Goal: Information Seeking & Learning: Get advice/opinions

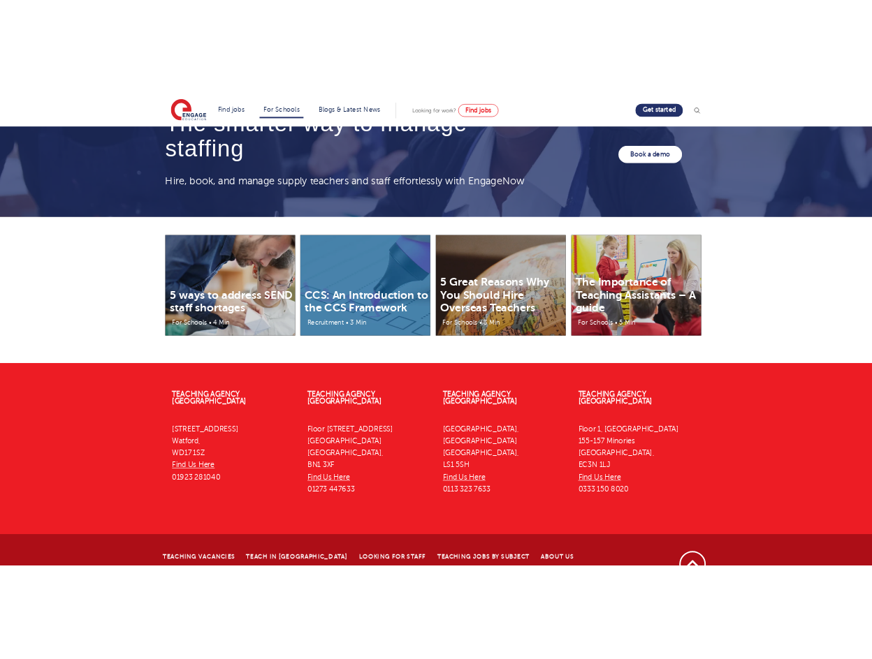
scroll to position [4291, 0]
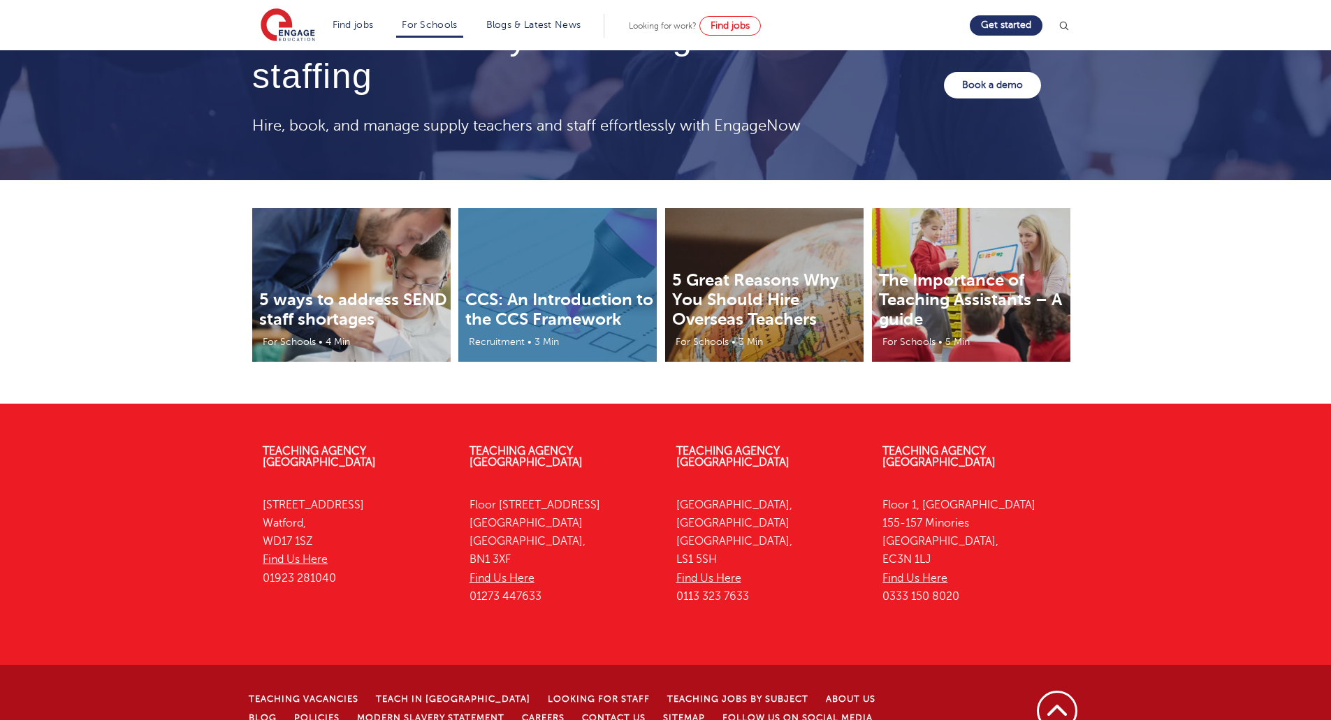
click at [219, 425] on div "Teaching Agency [GEOGRAPHIC_DATA][STREET_ADDRESS] Find Us Here 01923 281040 Tea…" at bounding box center [665, 602] width 1331 height 354
drag, startPoint x: 244, startPoint y: 420, endPoint x: 1067, endPoint y: 582, distance: 838.7
click at [1067, 582] on div "Teaching Agency [GEOGRAPHIC_DATA][STREET_ADDRESS] Find Us Here 01923 281040 Tea…" at bounding box center [665, 528] width 847 height 206
click at [1067, 579] on div "Teaching Agency London Floor 1, Portsoken House 155-157 Minories London, EC3N 1…" at bounding box center [975, 528] width 207 height 206
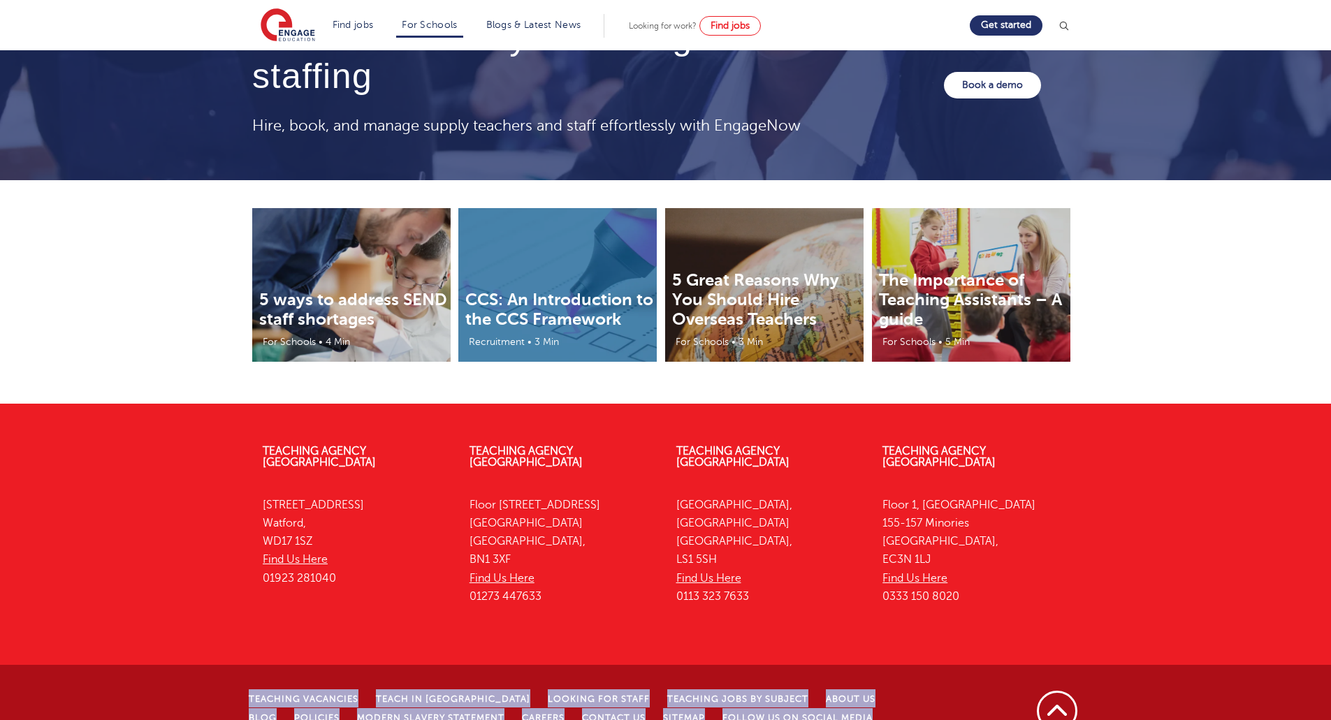
drag, startPoint x: 235, startPoint y: 657, endPoint x: 917, endPoint y: 679, distance: 682.8
click at [917, 679] on div "Teaching Vacancies Teach in London Looking for staff Teaching jobs by subject A…" at bounding box center [665, 721] width 1331 height 113
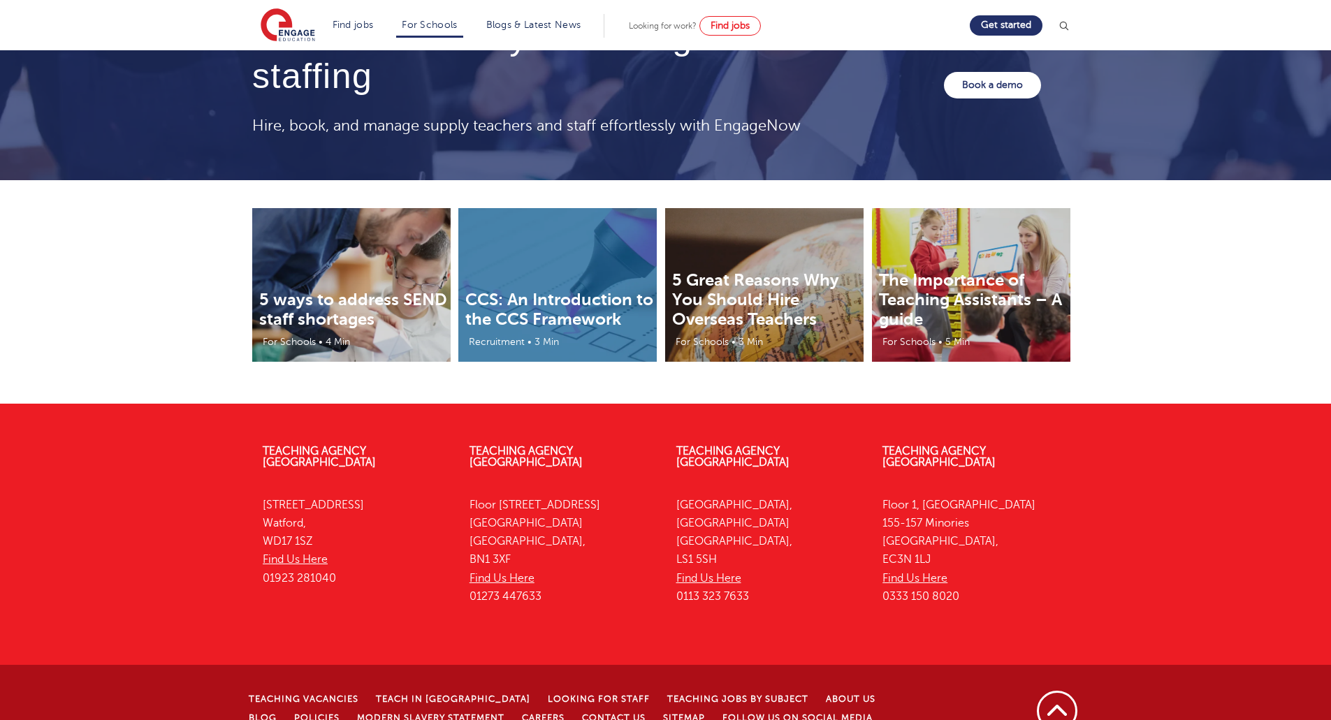
click at [917, 689] on ul "Teaching Vacancies Teach in London Looking for staff Teaching jobs by subject A…" at bounding box center [593, 716] width 689 height 55
drag, startPoint x: 279, startPoint y: 698, endPoint x: 764, endPoint y: 695, distance: 484.8
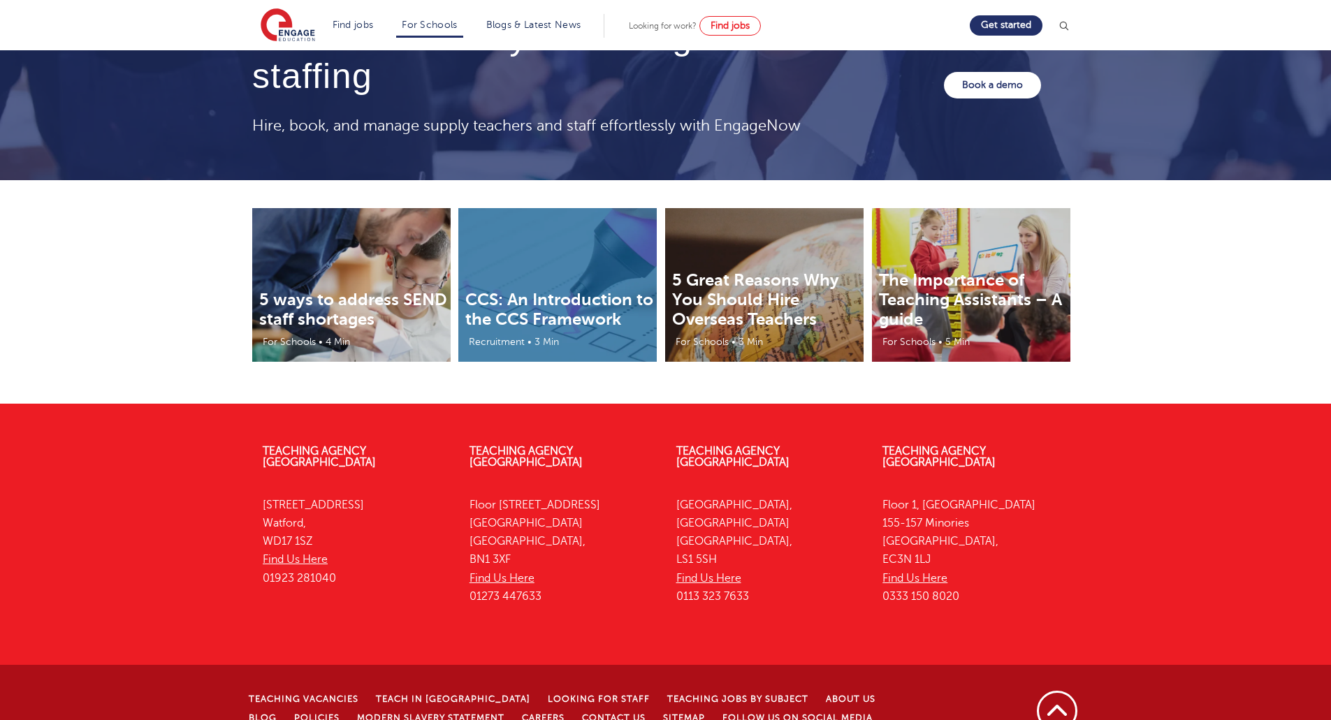
click at [1131, 462] on div "Teaching Agency Watford 4th Floor, 45 Clarendon Road Watford, WD17 1SZ Find Us …" at bounding box center [665, 602] width 1331 height 354
click at [986, 689] on div "Back to top" at bounding box center [1018, 710] width 141 height 43
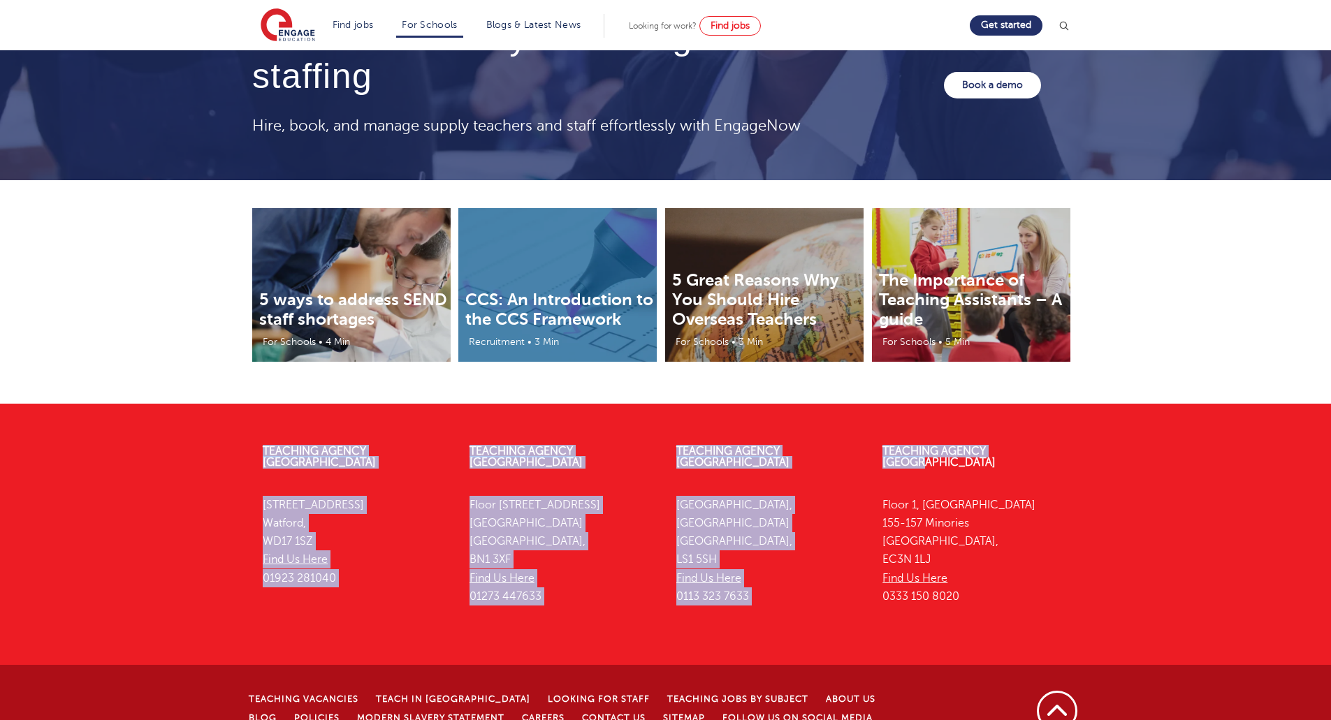
drag, startPoint x: 246, startPoint y: 380, endPoint x: 1067, endPoint y: 400, distance: 821.7
click at [1067, 404] on footer "Teaching Agency Watford 4th Floor, 45 Clarendon Road Watford, WD17 1SZ Find Us …" at bounding box center [665, 591] width 1331 height 375
click at [1068, 404] on footer "Teaching Agency Watford 4th Floor, 45 Clarendon Road Watford, WD17 1SZ Find Us …" at bounding box center [665, 591] width 1331 height 375
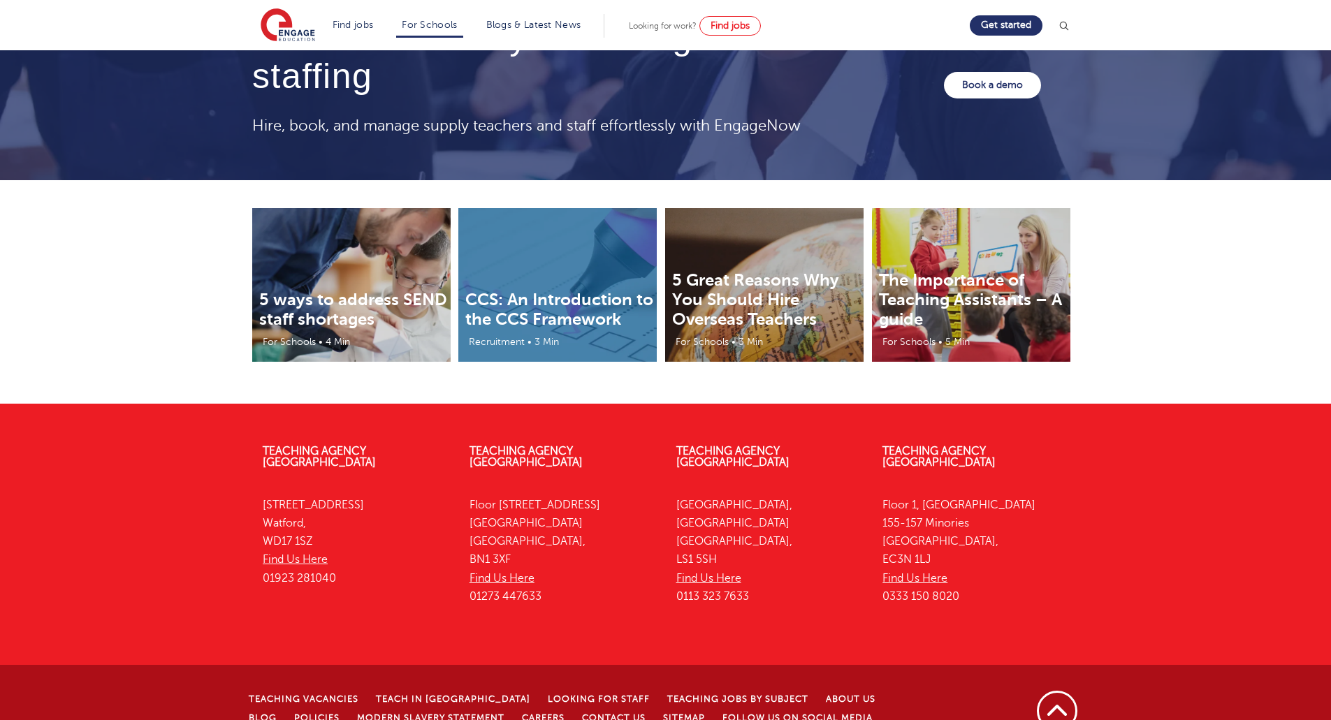
click at [1067, 404] on footer "Teaching Agency Watford 4th Floor, 45 Clarendon Road Watford, WD17 1SZ Find Us …" at bounding box center [665, 591] width 1331 height 375
click at [1210, 223] on div "5 ways to address SEND staff shortages For Schools • 4 Min CCS: An Introduction…" at bounding box center [665, 292] width 1331 height 224
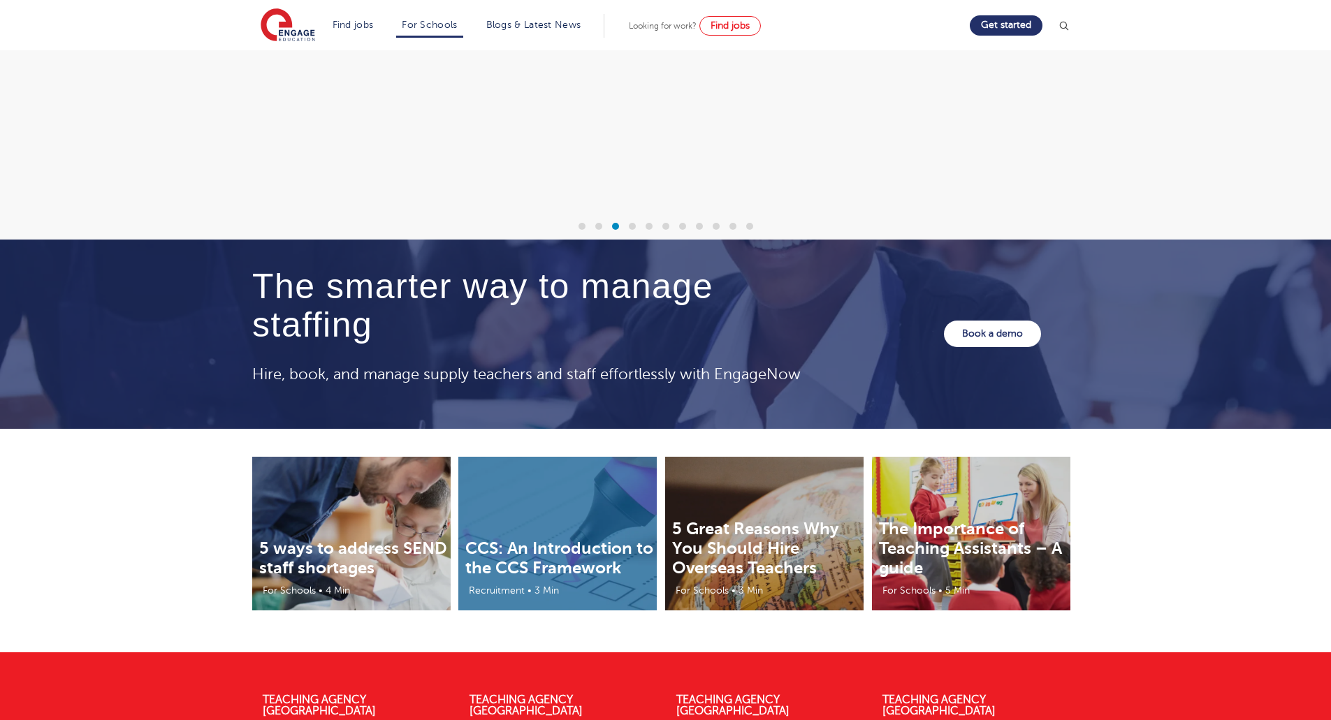
scroll to position [4291, 0]
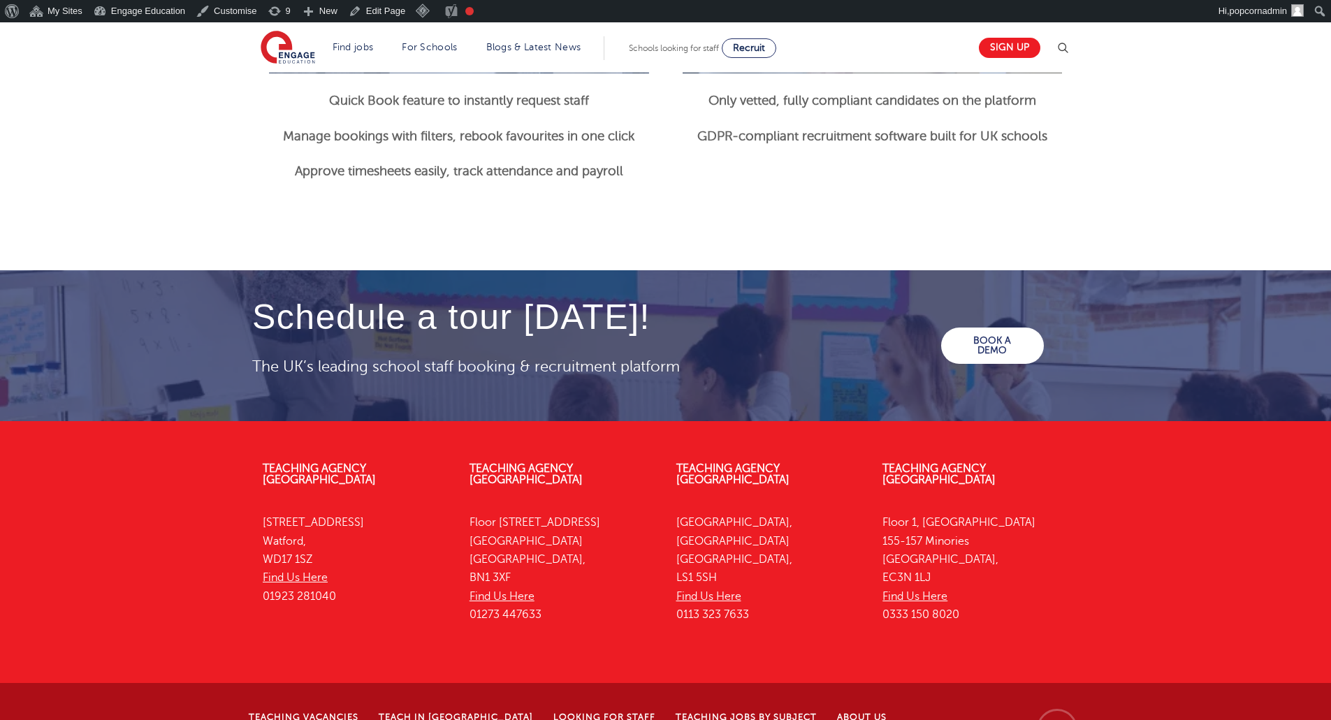
scroll to position [1886, 0]
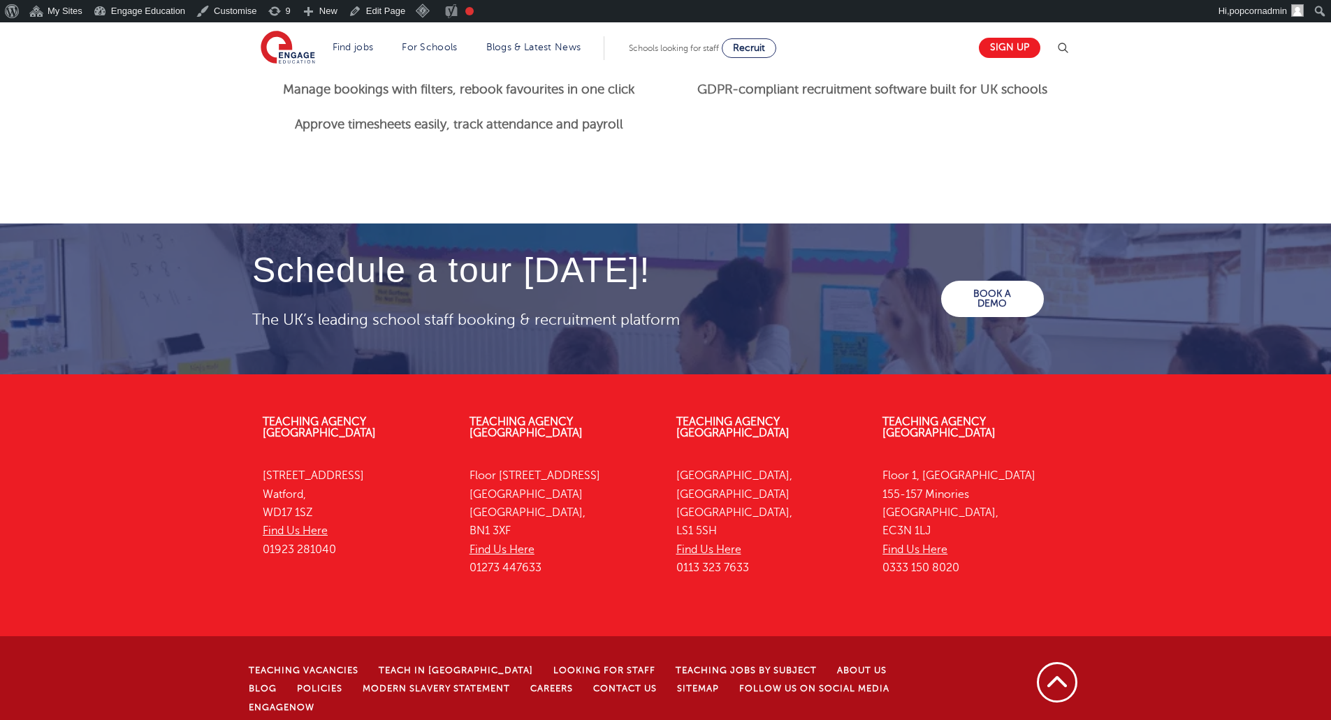
click at [1218, 439] on div "Teaching Agency Watford 4th Floor, 45 Clarendon Road Watford, WD17 1SZ Find Us …" at bounding box center [665, 572] width 1331 height 354
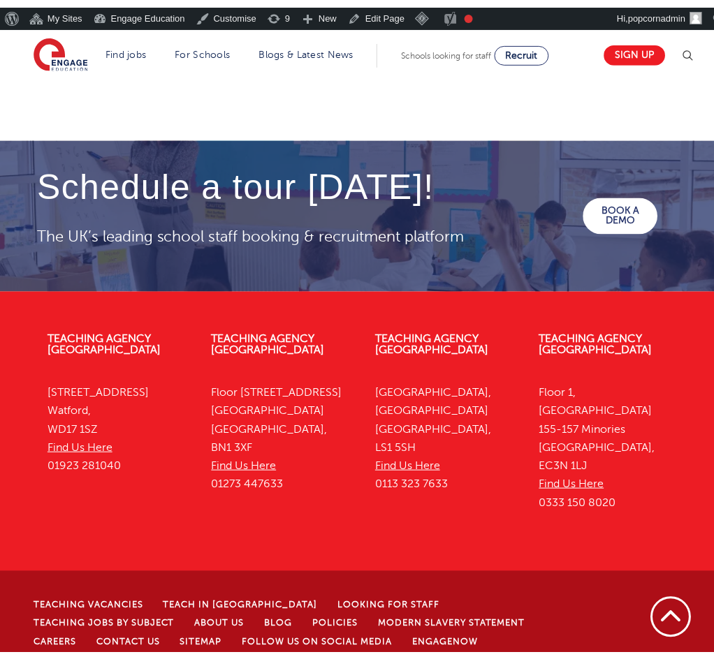
scroll to position [1931, 0]
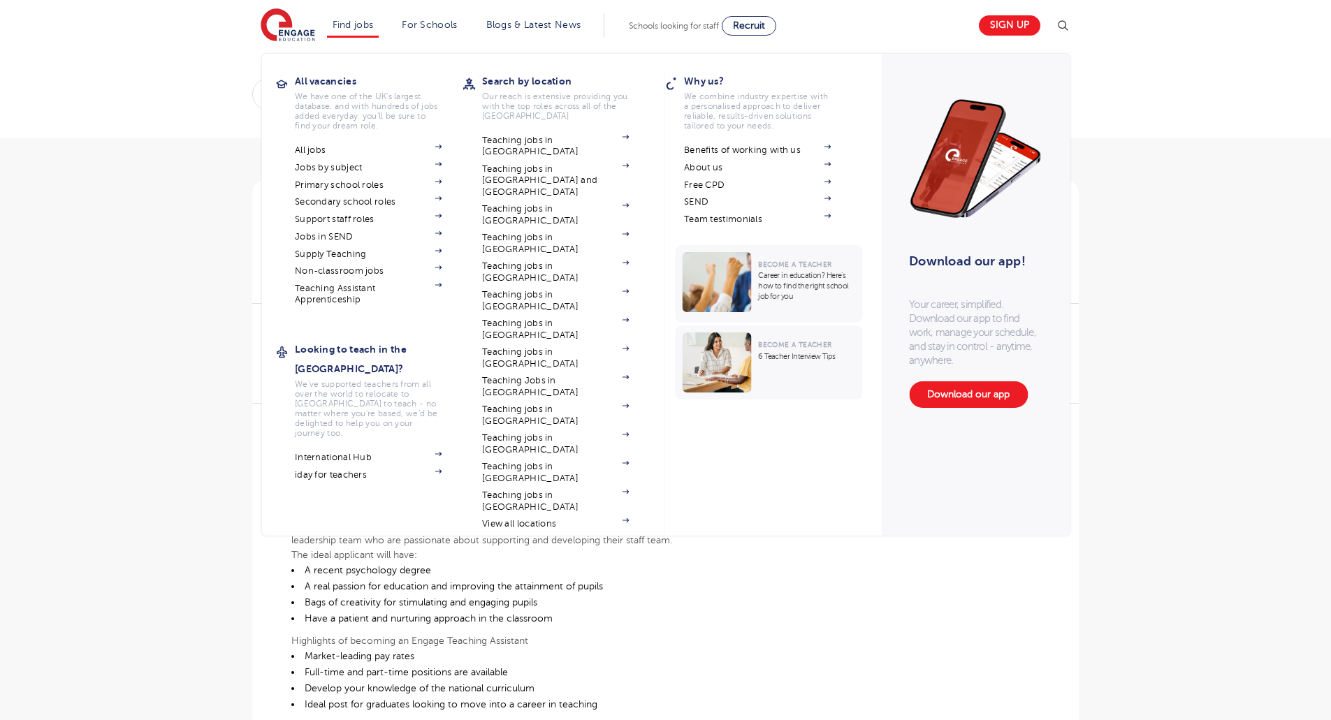
click at [342, 174] on section "All jobs Jobs by subject Primary school roles Secondary school roles Support st…" at bounding box center [379, 223] width 168 height 165
click at [342, 167] on link "Jobs by subject" at bounding box center [368, 167] width 147 height 11
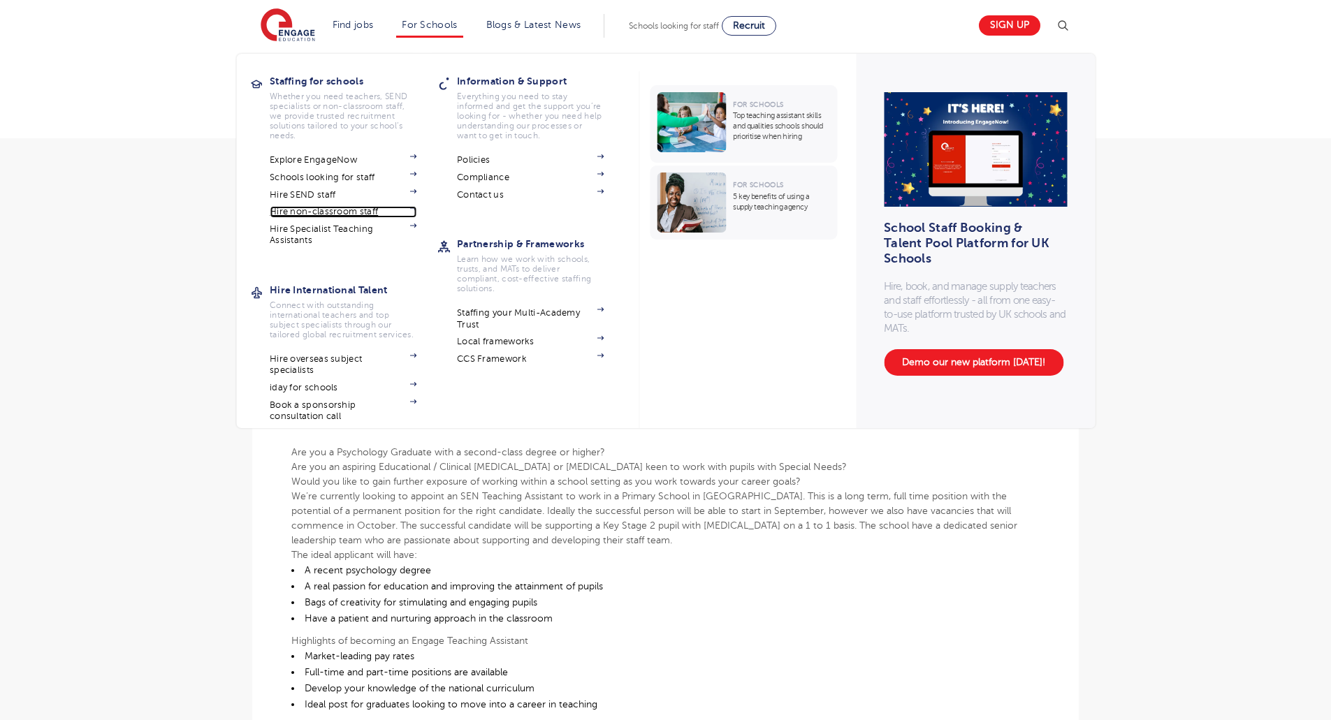
click at [354, 212] on link "Hire non-classroom staff" at bounding box center [343, 211] width 147 height 11
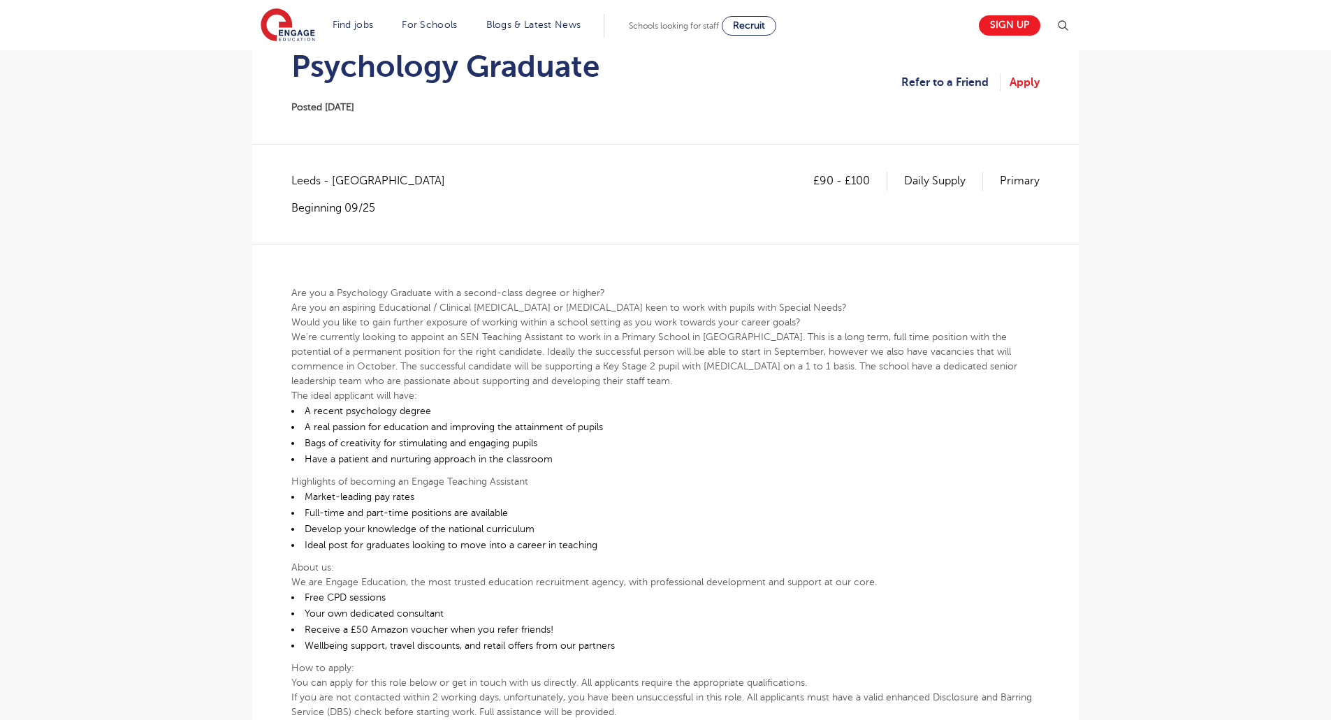
scroll to position [140, 0]
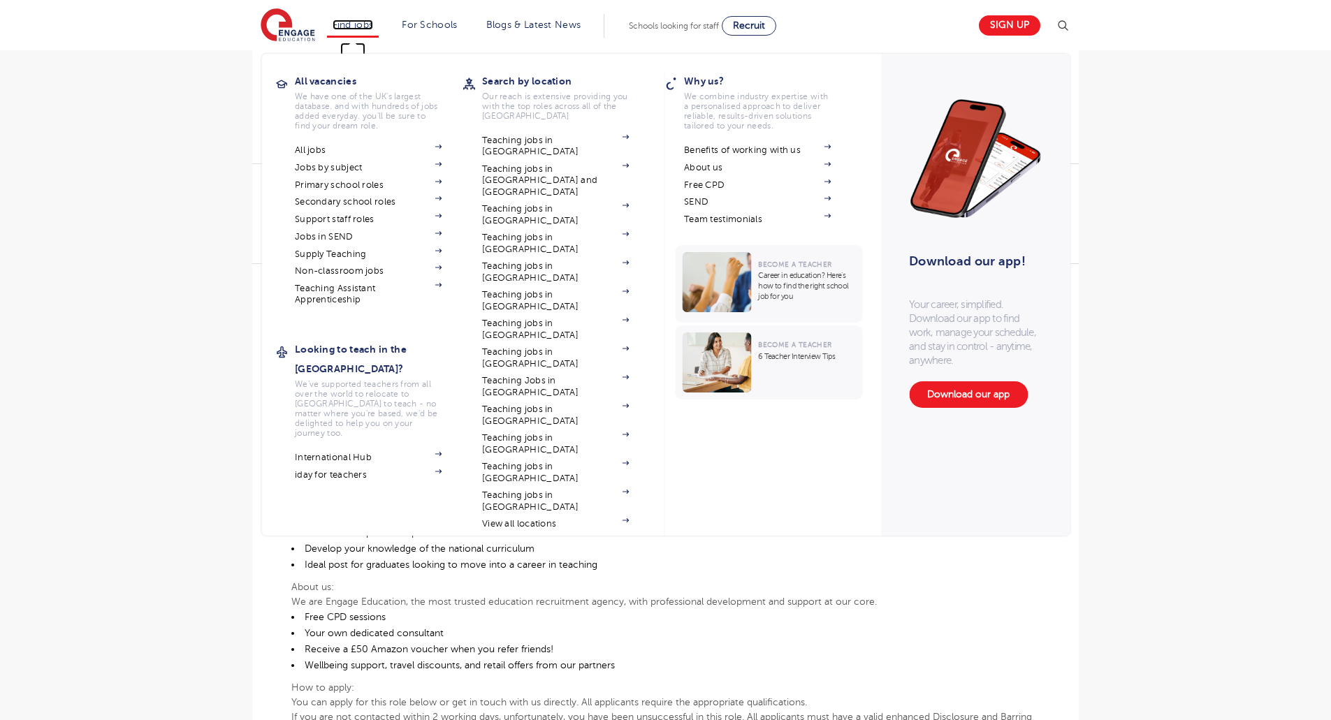
click at [355, 24] on link "Find jobs" at bounding box center [352, 25] width 41 height 10
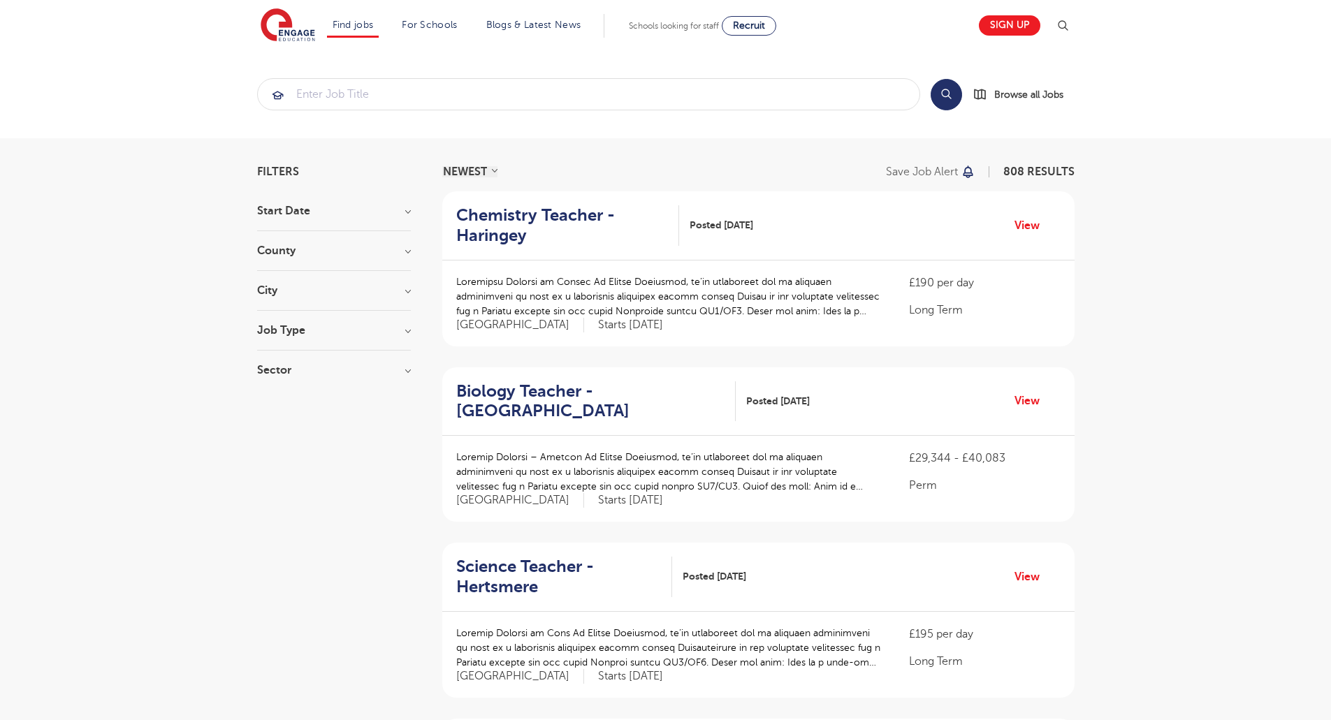
click at [262, 14] on header "Find jobs All vacancies We have one of the UK's largest database. and with hund…" at bounding box center [665, 25] width 1331 height 50
click at [277, 18] on img at bounding box center [288, 25] width 54 height 35
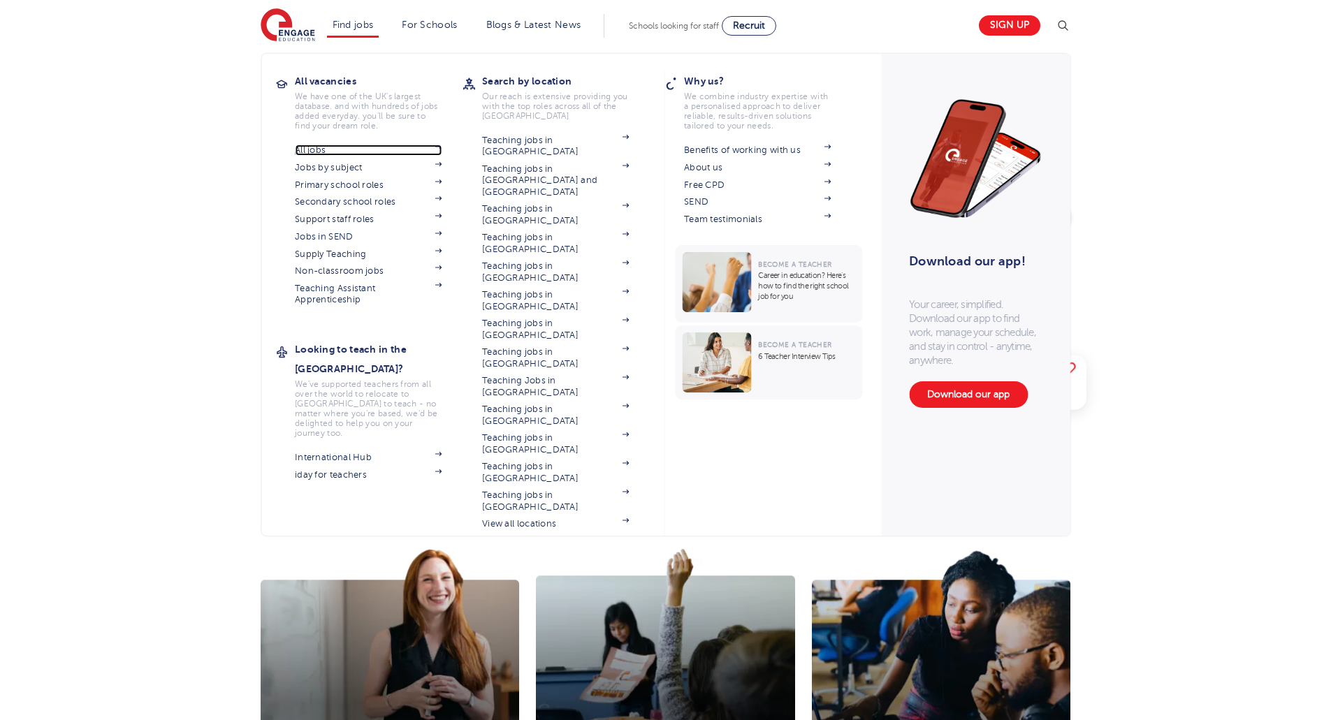
click at [321, 149] on link "All jobs" at bounding box center [368, 150] width 147 height 11
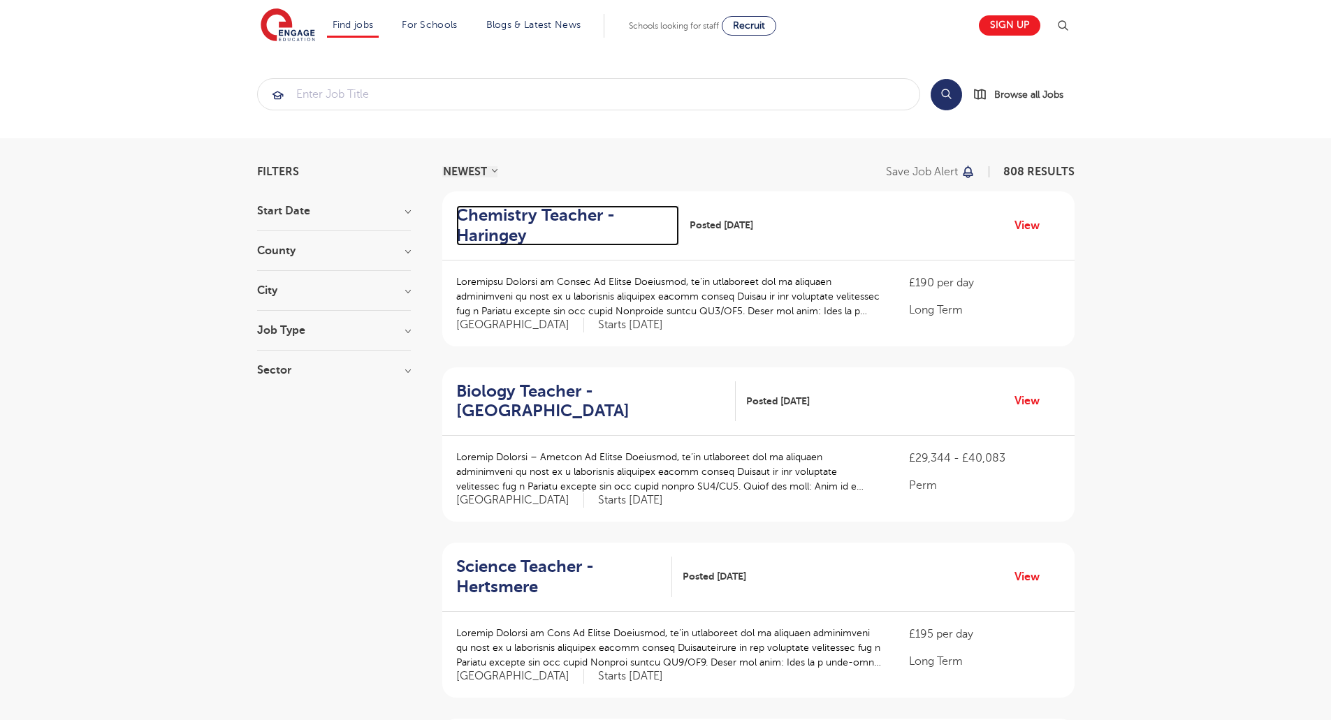
click at [499, 230] on h2 "Chemistry Teacher - Haringey" at bounding box center [562, 225] width 212 height 41
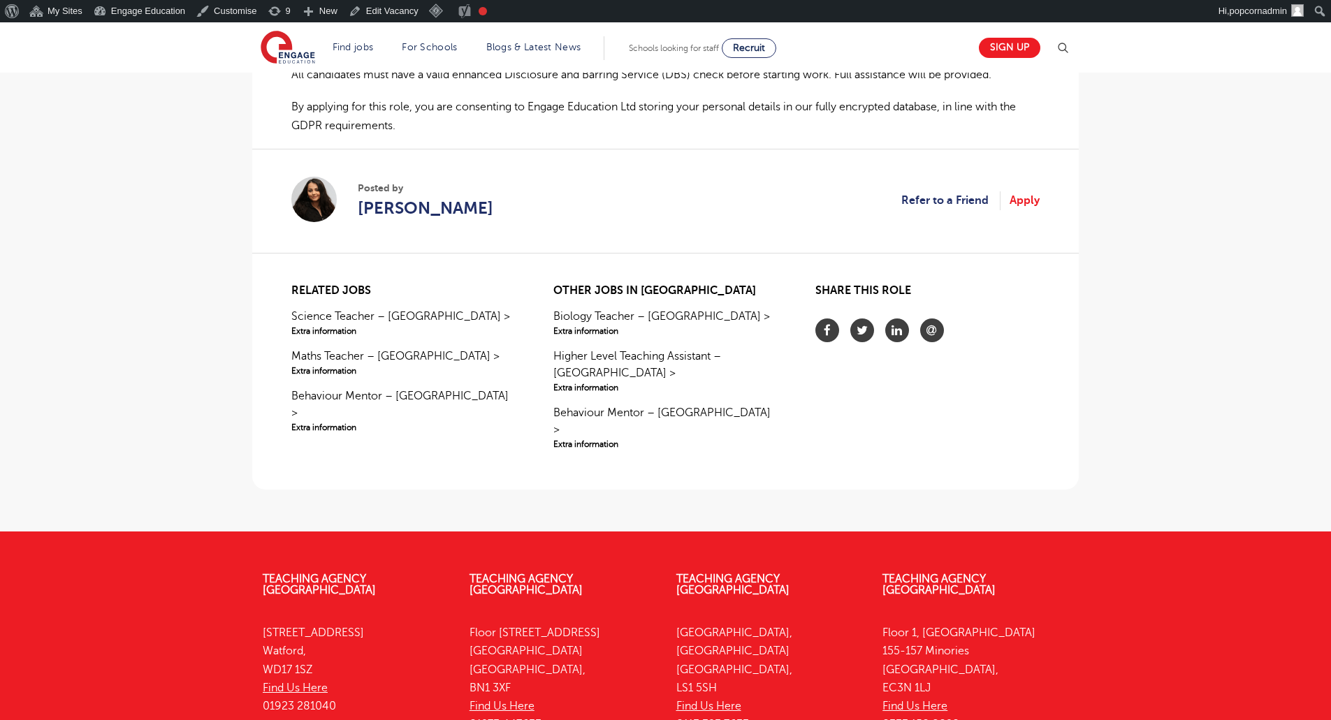
scroll to position [1048, 0]
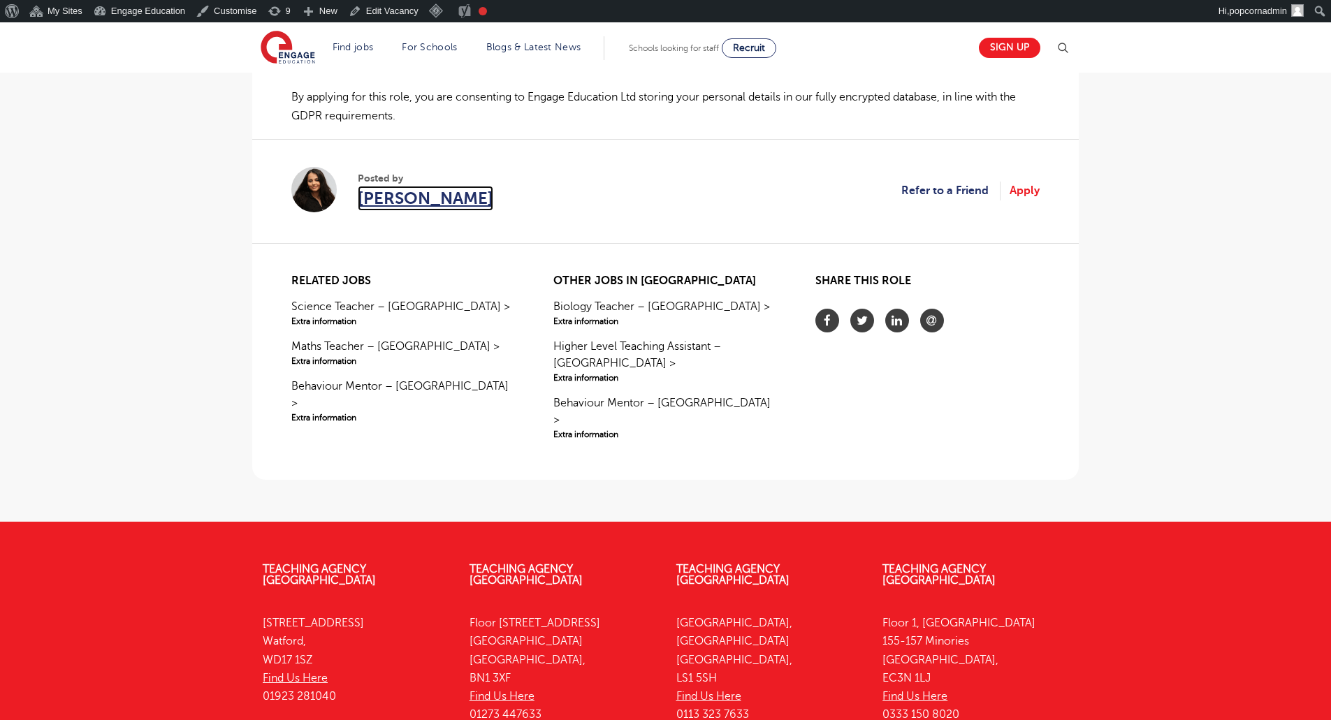
click at [414, 203] on span "[PERSON_NAME]" at bounding box center [426, 198] width 136 height 25
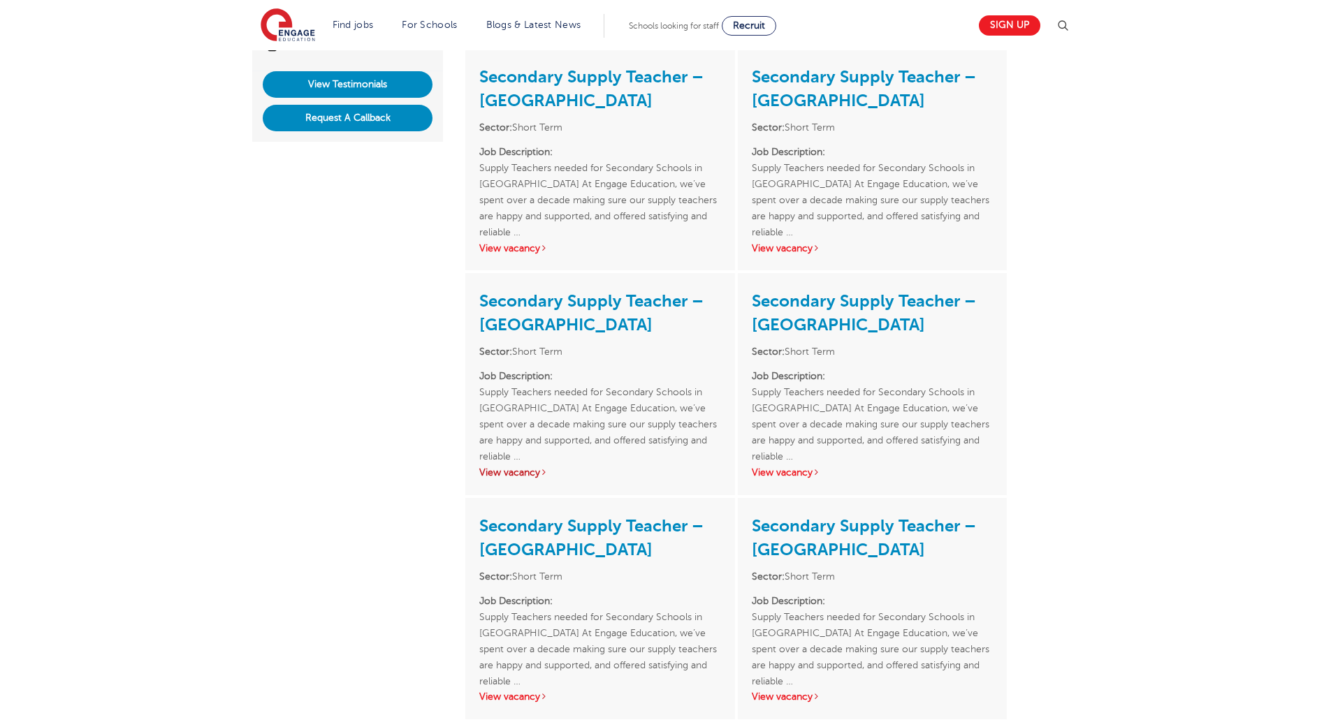
scroll to position [419, 0]
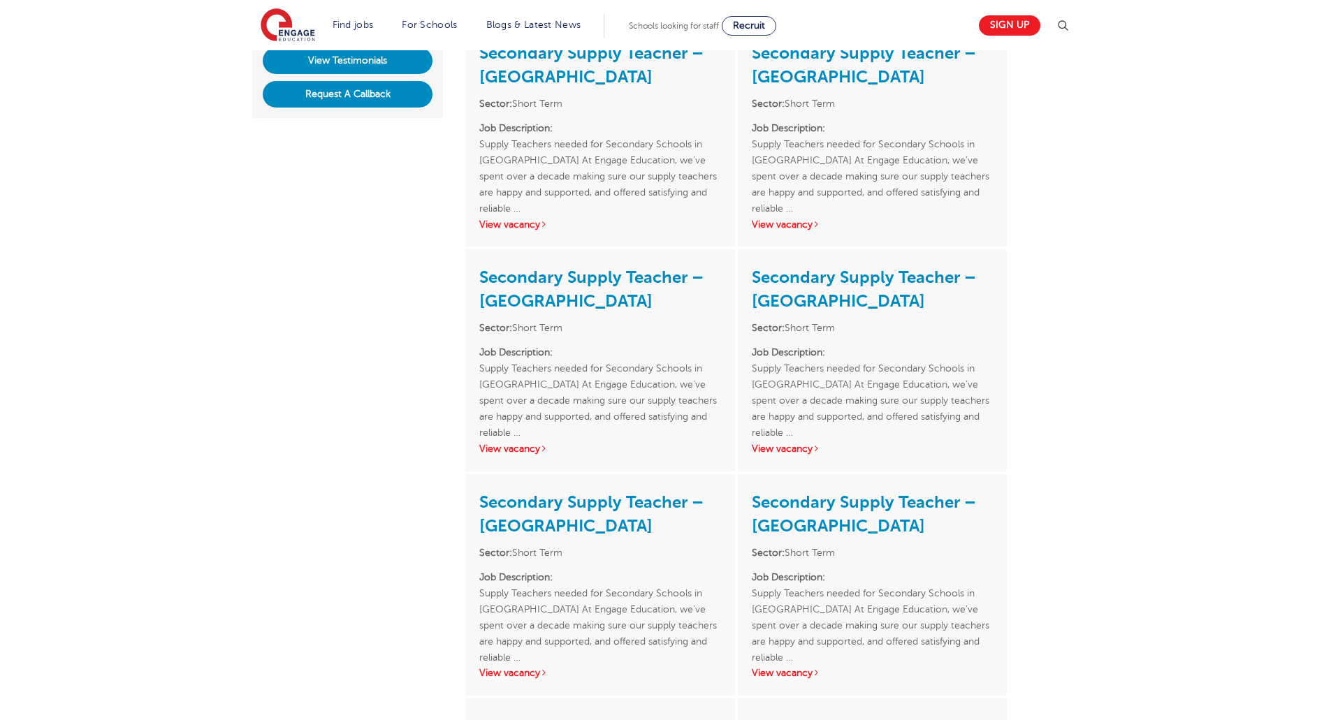
click at [472, 430] on div "Secondary Supply Teacher – St Albans Sector: Short Term Job Description: Supply…" at bounding box center [599, 359] width 269 height 221
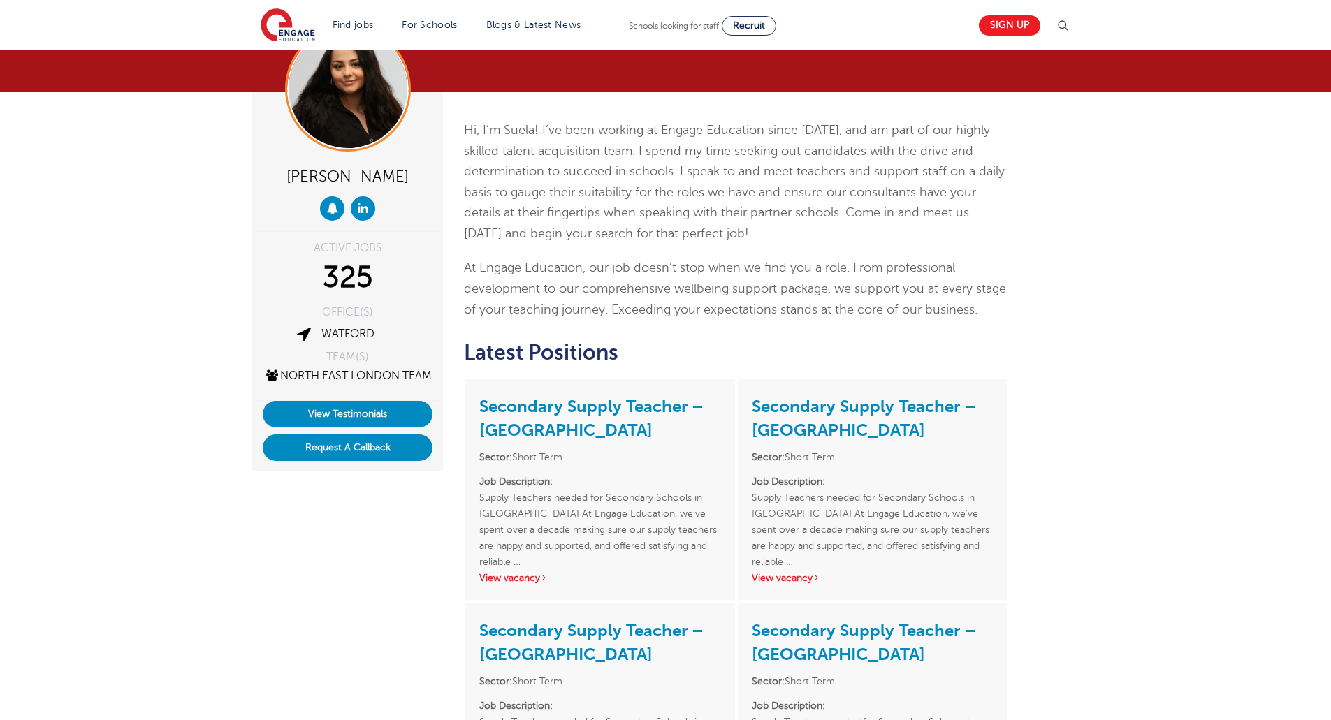
scroll to position [0, 0]
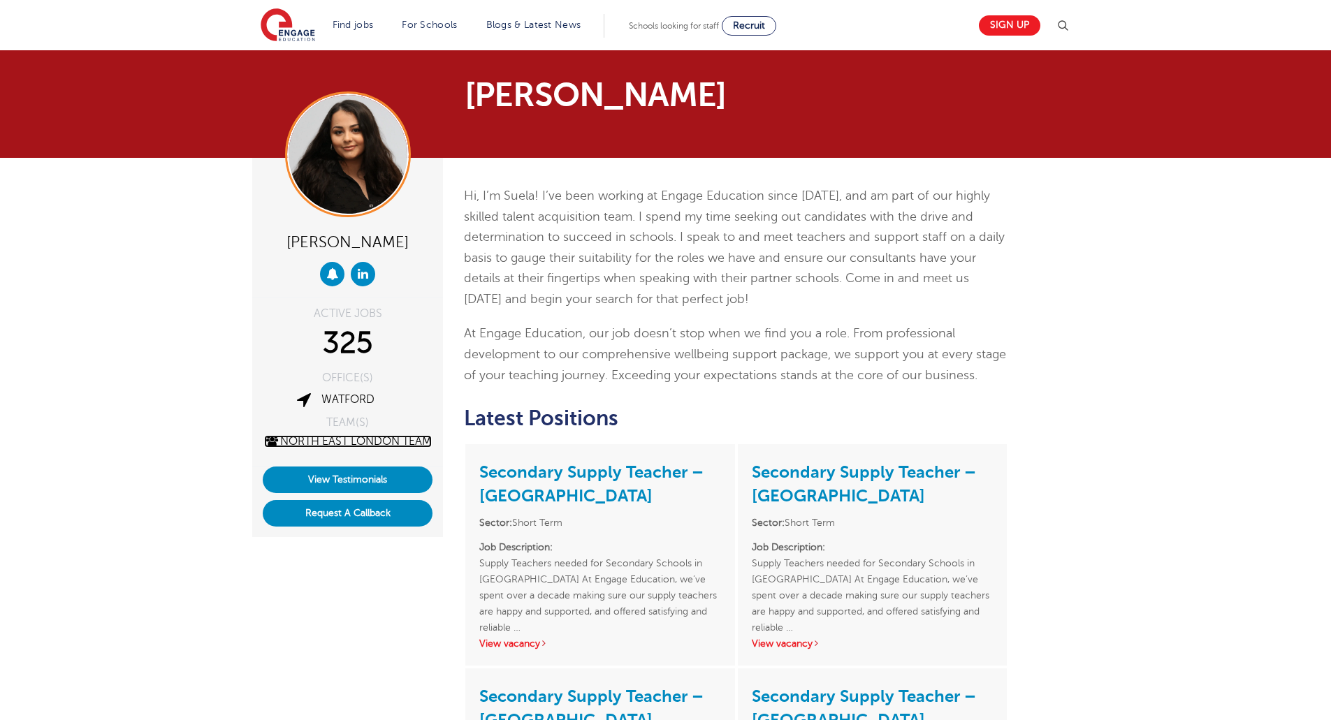
click at [348, 448] on link "North East London Team" at bounding box center [348, 441] width 168 height 13
click at [353, 397] on link "Watford" at bounding box center [347, 399] width 53 height 13
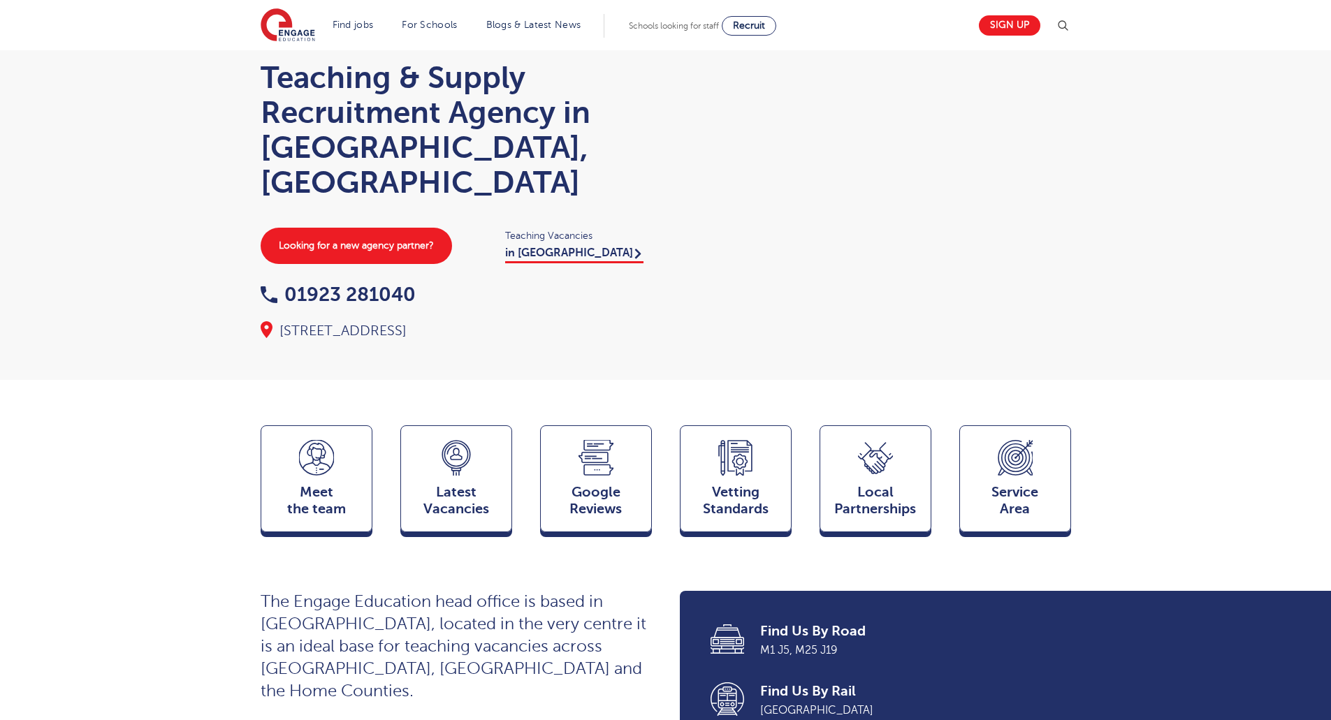
scroll to position [349, 0]
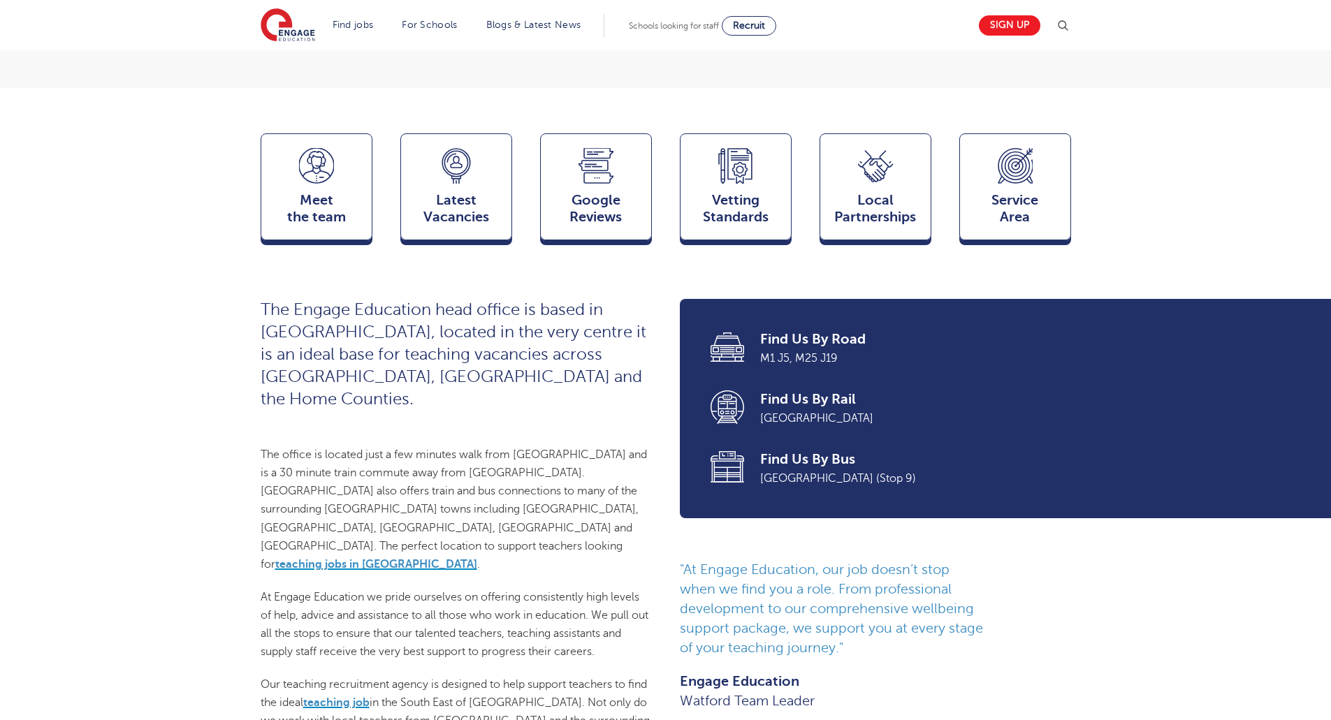
drag, startPoint x: 518, startPoint y: 311, endPoint x: 522, endPoint y: 413, distance: 102.1
click at [518, 311] on span "The Engage Education head office is based in [GEOGRAPHIC_DATA], located in the …" at bounding box center [454, 354] width 386 height 108
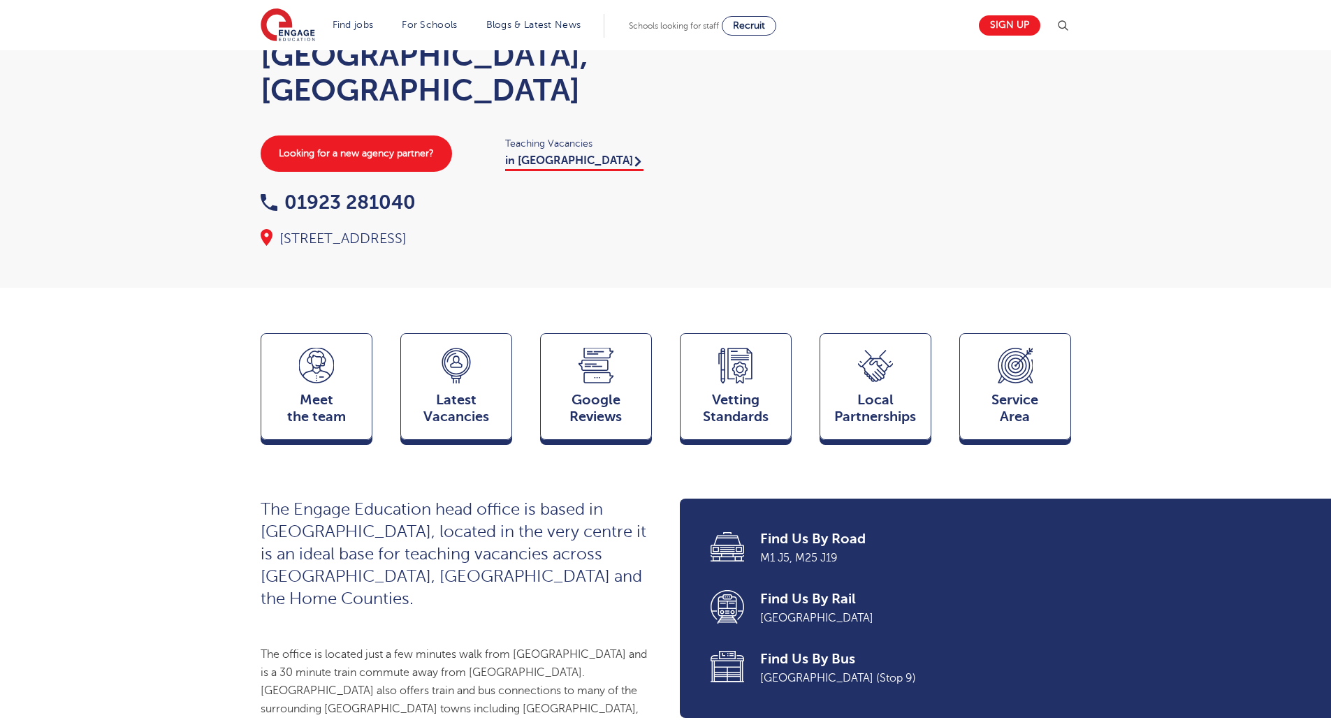
scroll to position [140, 0]
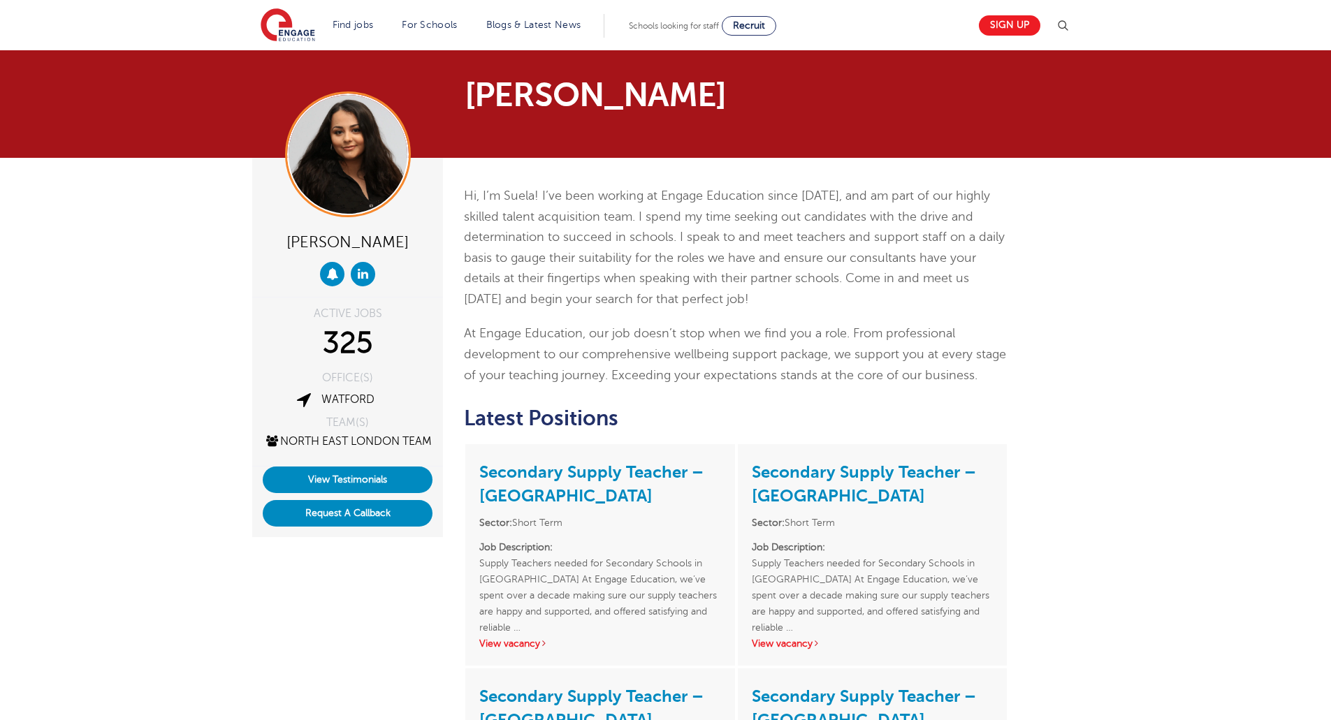
click at [543, 243] on p "Hi, I’m Suela! I’ve been working at Engage Education since 2017, and am part of…" at bounding box center [736, 248] width 544 height 124
click at [370, 487] on link "View Testimonials" at bounding box center [348, 480] width 170 height 27
click at [353, 488] on link "View Testimonials" at bounding box center [348, 480] width 170 height 27
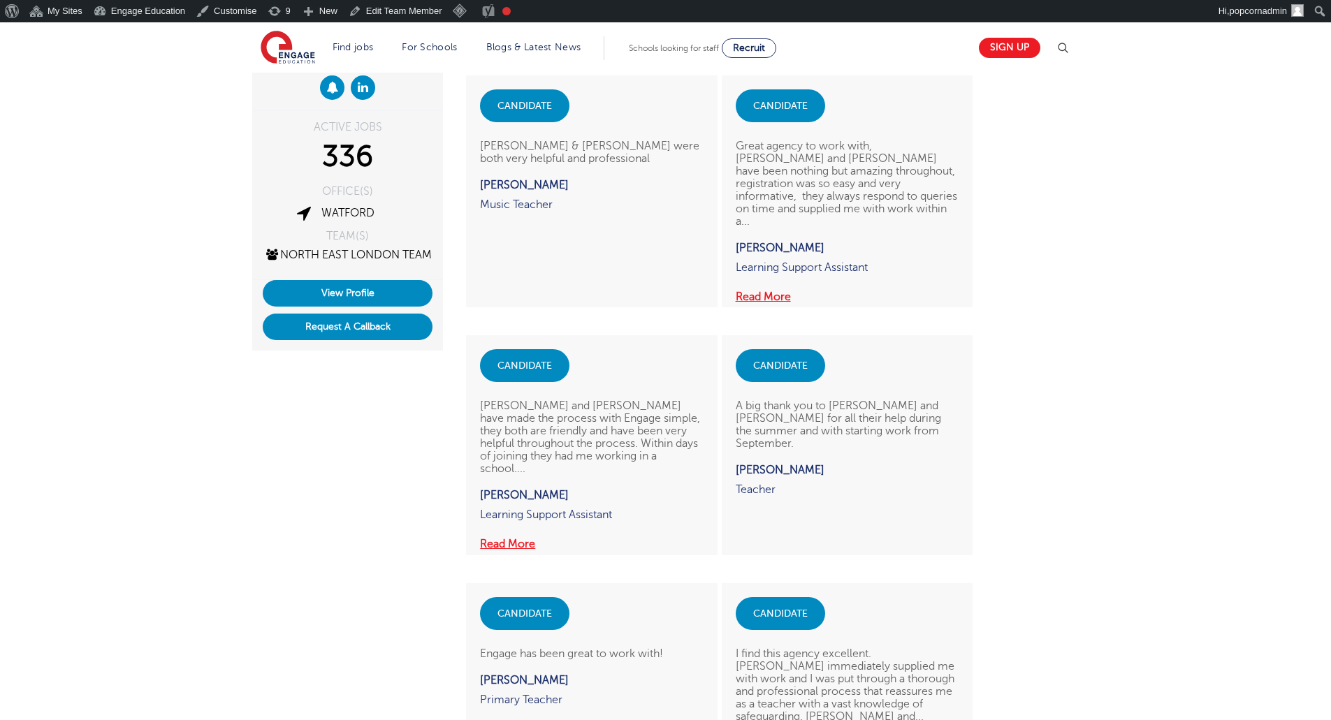
scroll to position [210, 0]
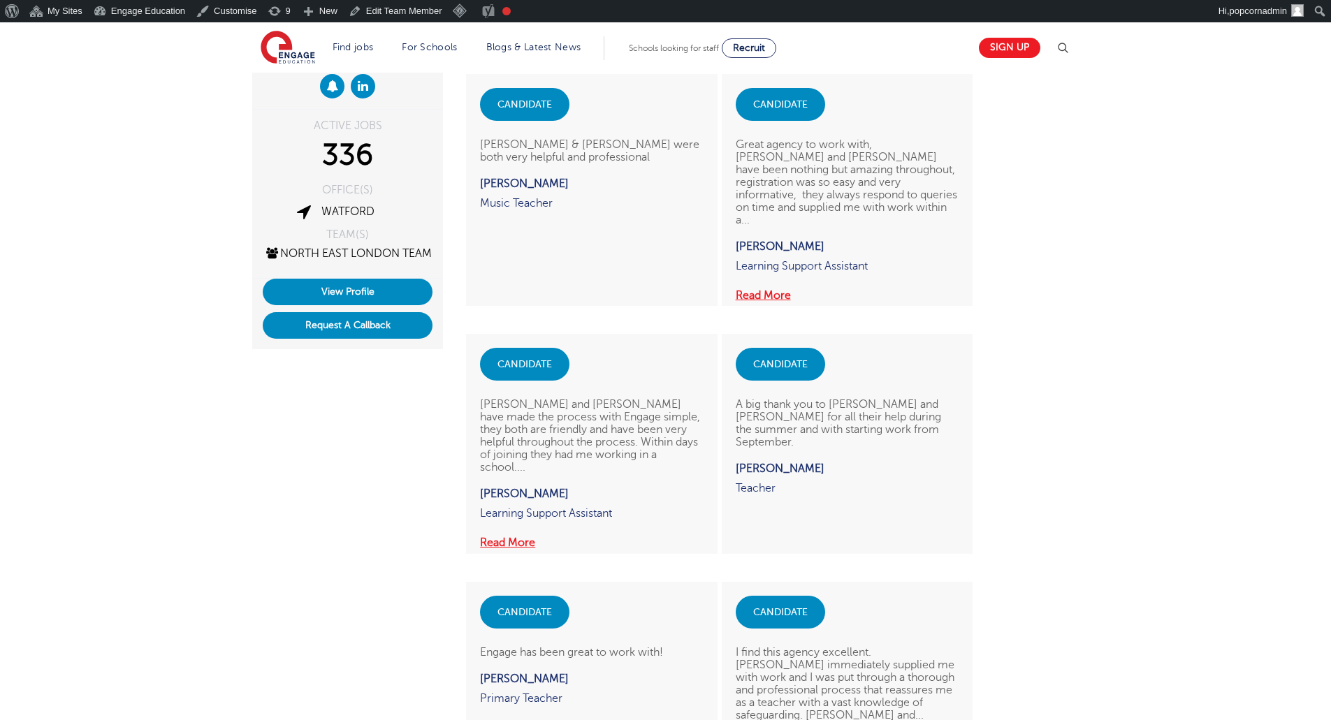
click at [507, 534] on button "Read More" at bounding box center [507, 543] width 55 height 18
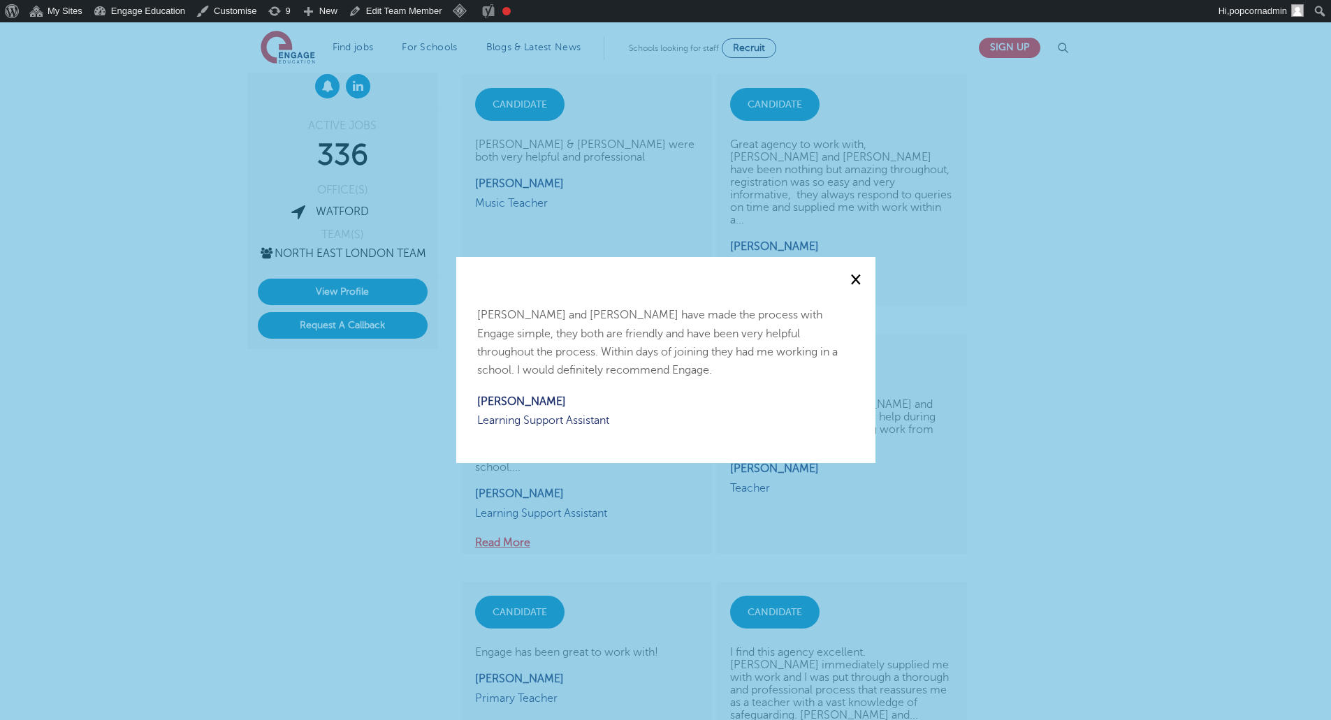
click at [862, 278] on div "× Suela Stafa and Craig Manley have made the process with Engage simple, they b…" at bounding box center [665, 359] width 419 height 205
click at [856, 283] on span "×" at bounding box center [855, 279] width 11 height 19
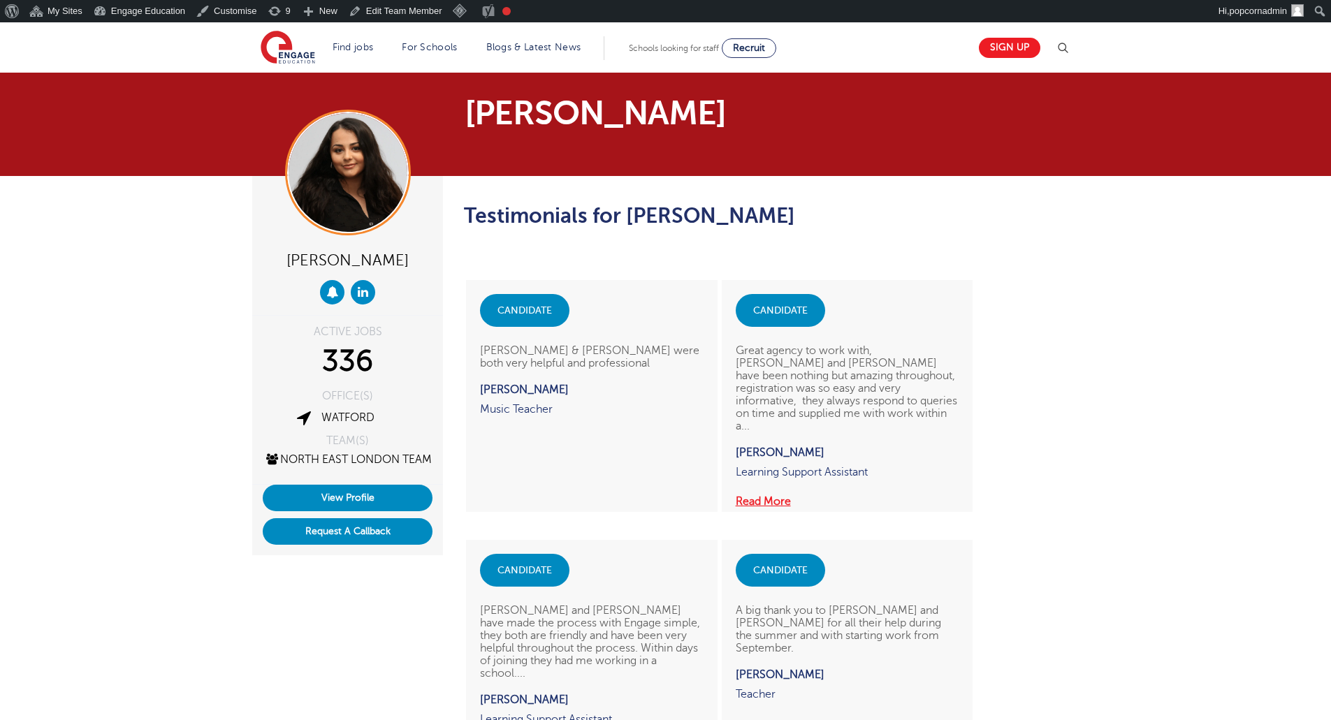
scroll to position [1, 0]
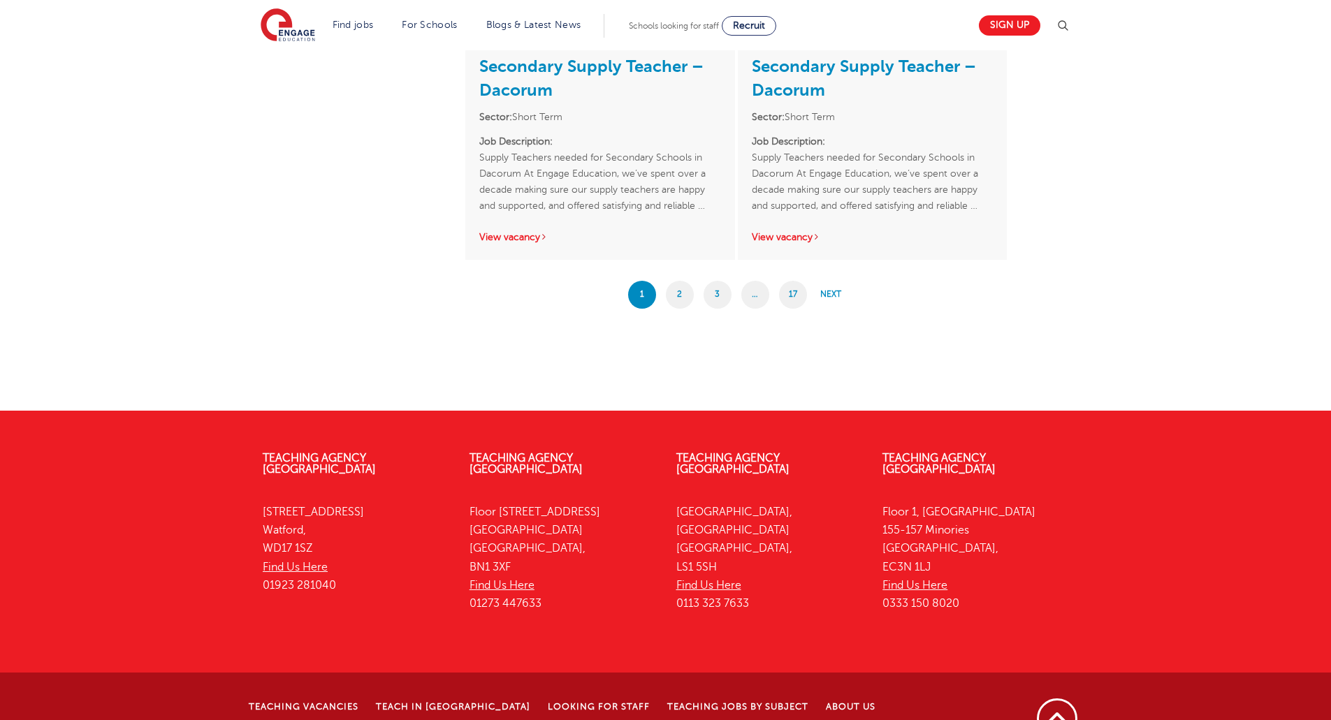
scroll to position [2445, 0]
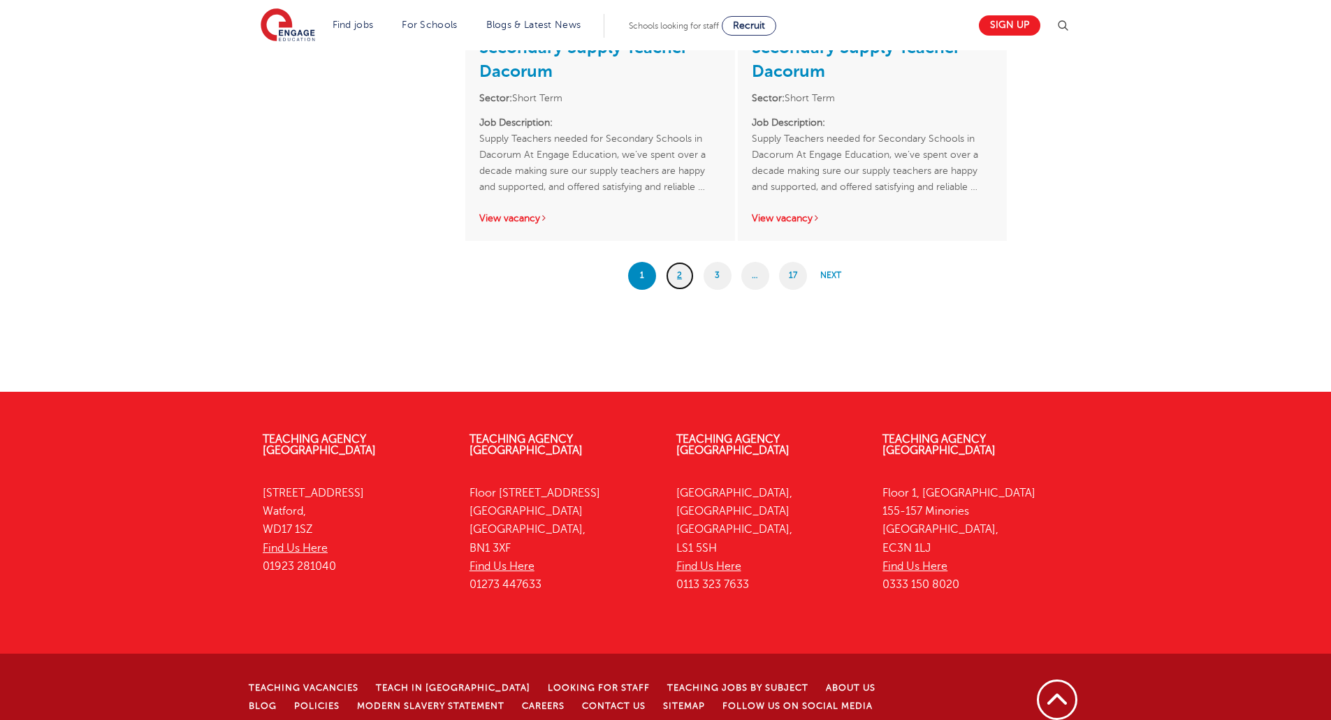
click at [681, 277] on link "2" at bounding box center [680, 276] width 28 height 28
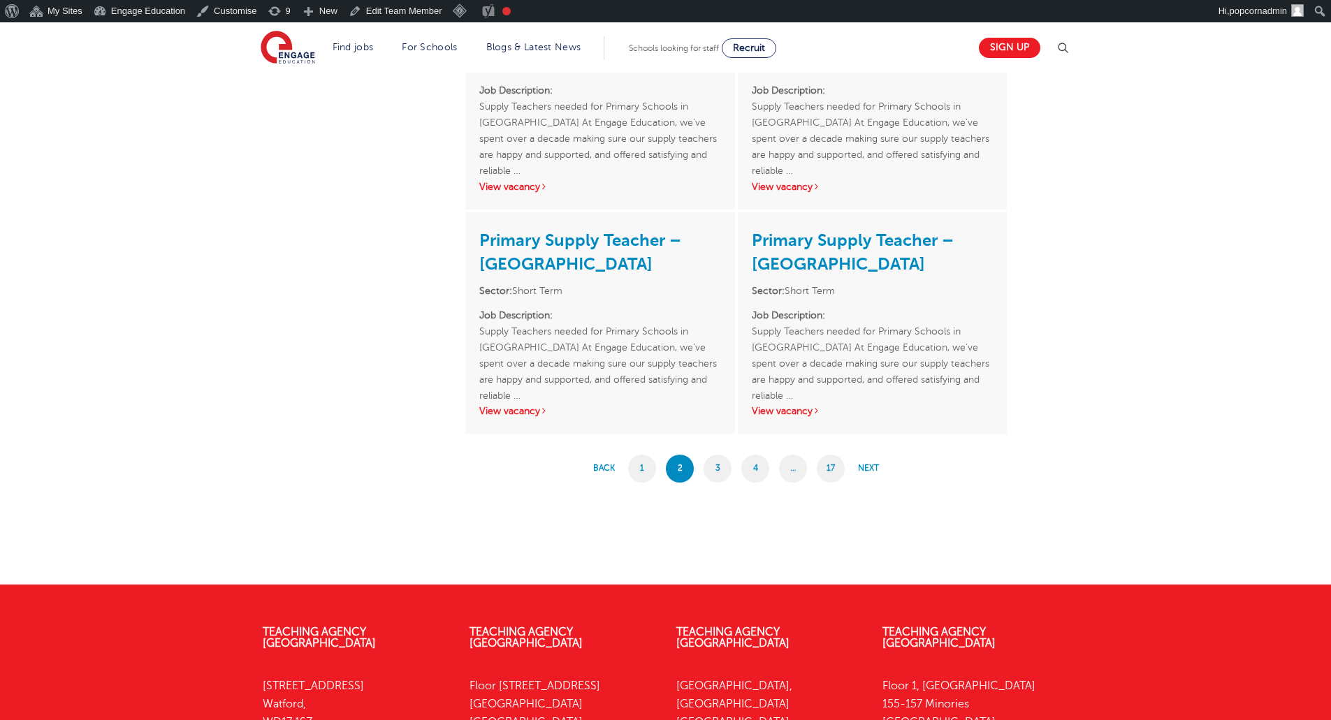
scroll to position [2086, 0]
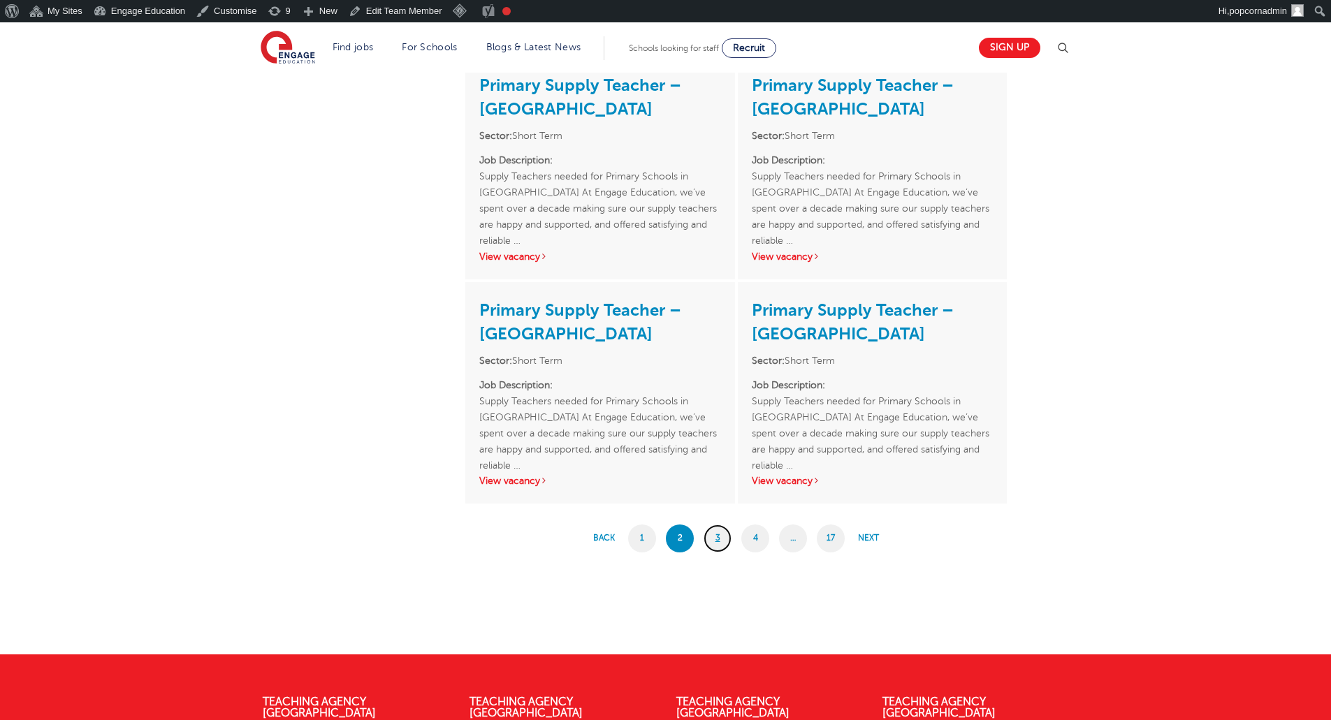
click at [717, 536] on link "3" at bounding box center [717, 539] width 28 height 28
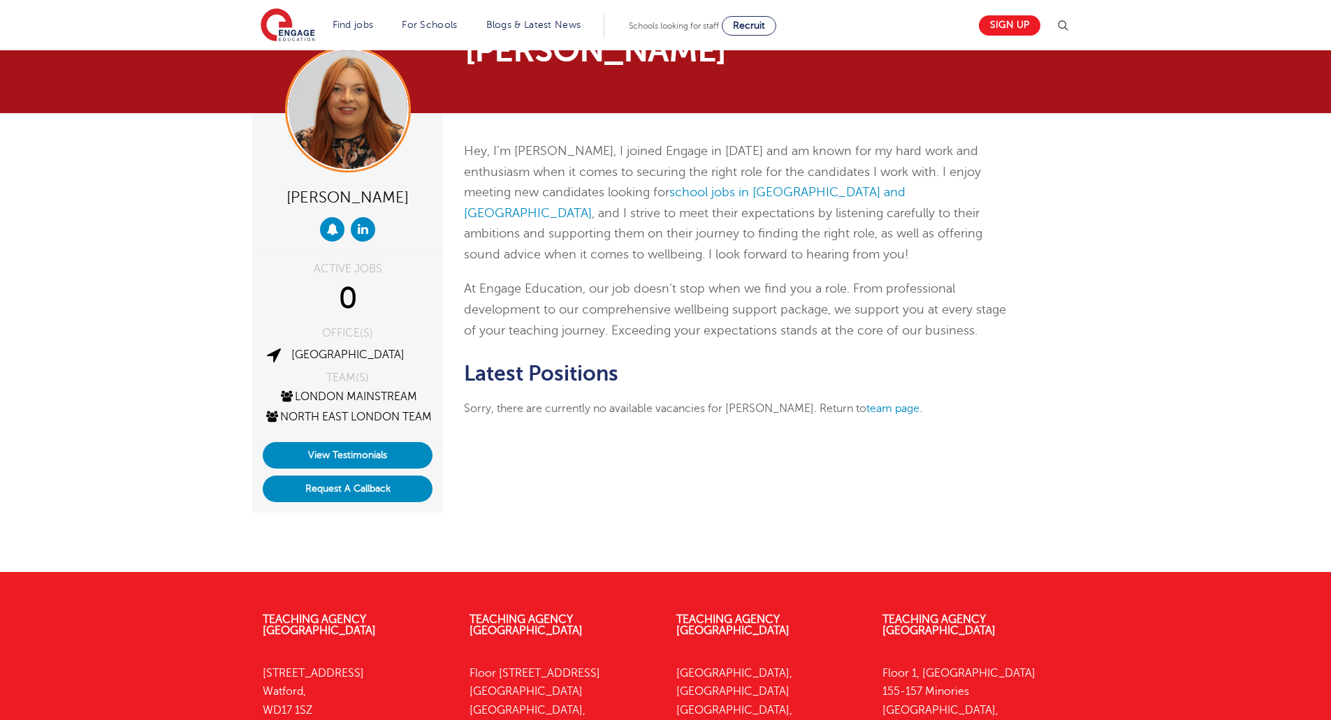
scroll to position [70, 0]
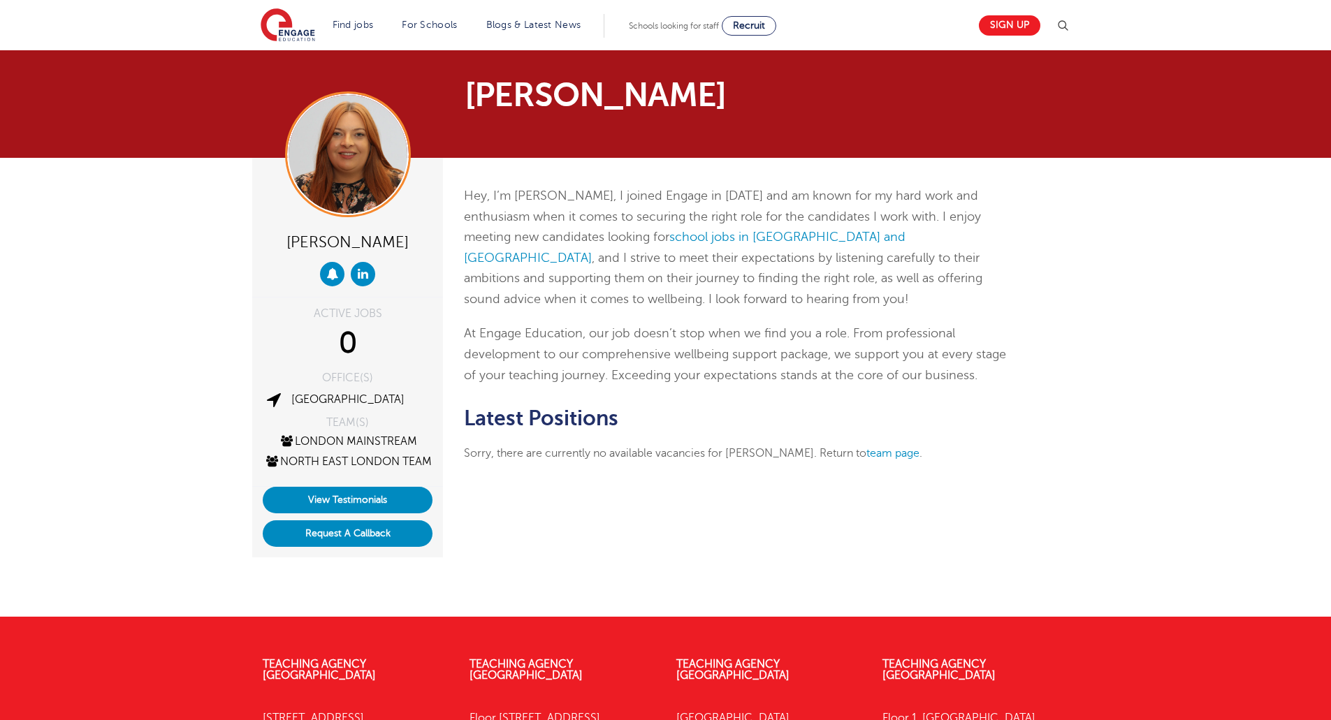
scroll to position [70, 0]
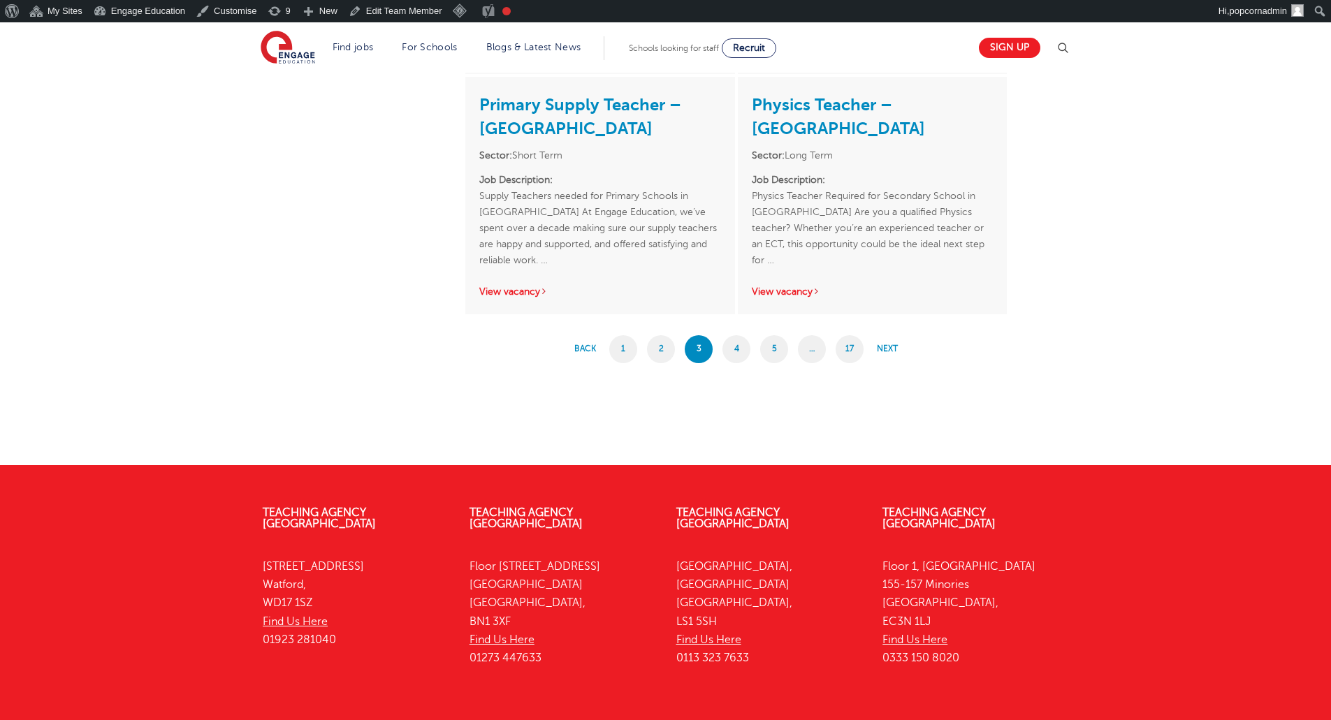
scroll to position [2445, 0]
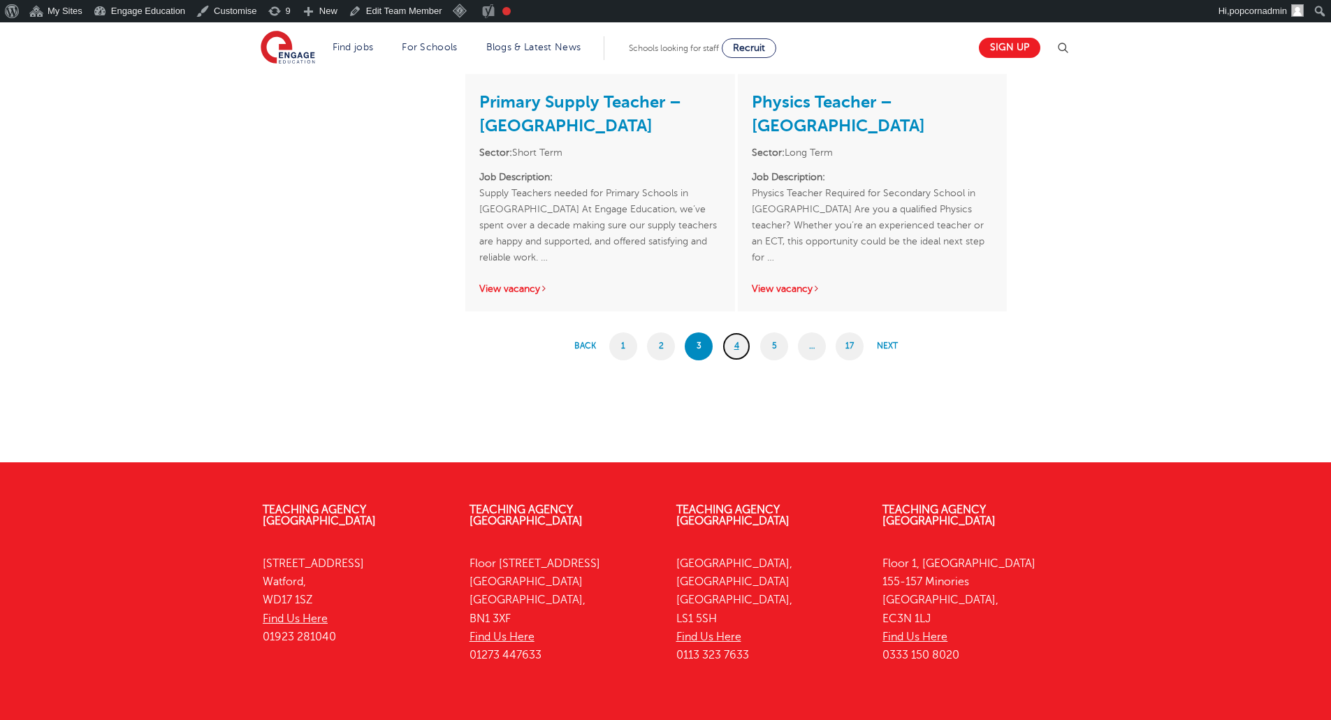
click at [738, 349] on link "4" at bounding box center [736, 346] width 28 height 28
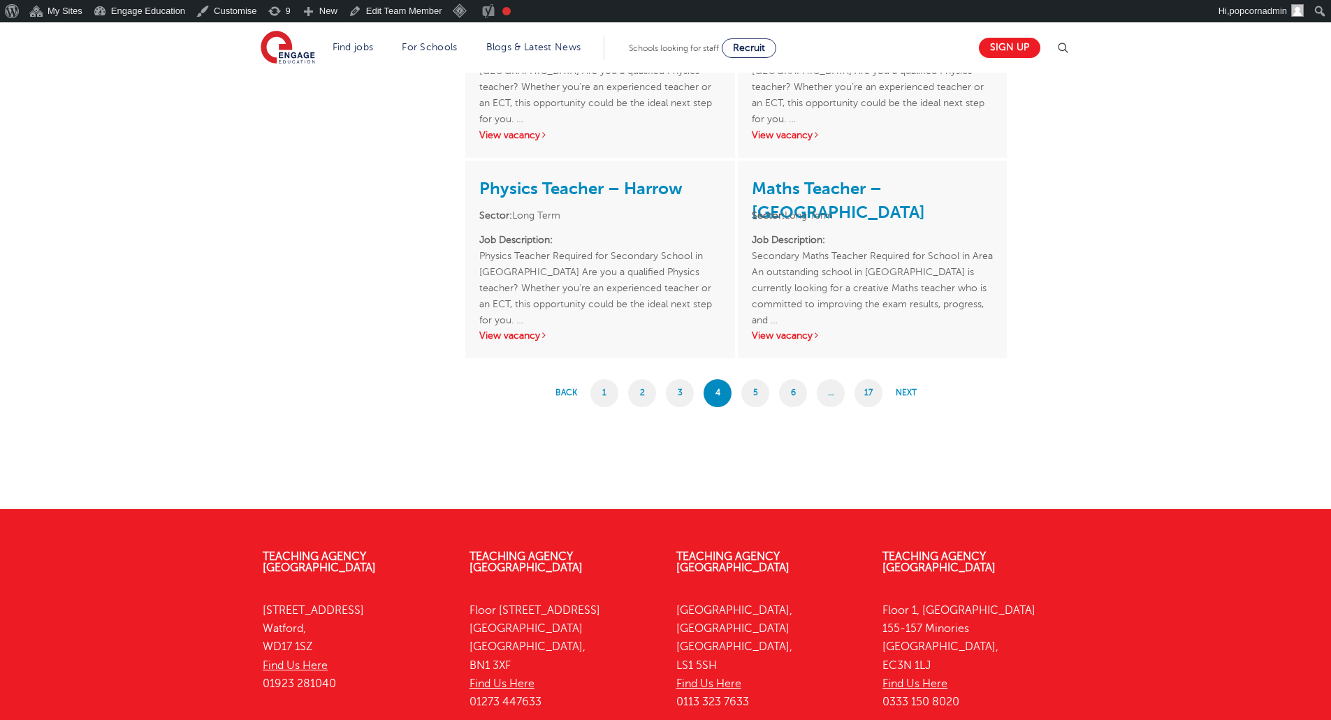
scroll to position [2177, 0]
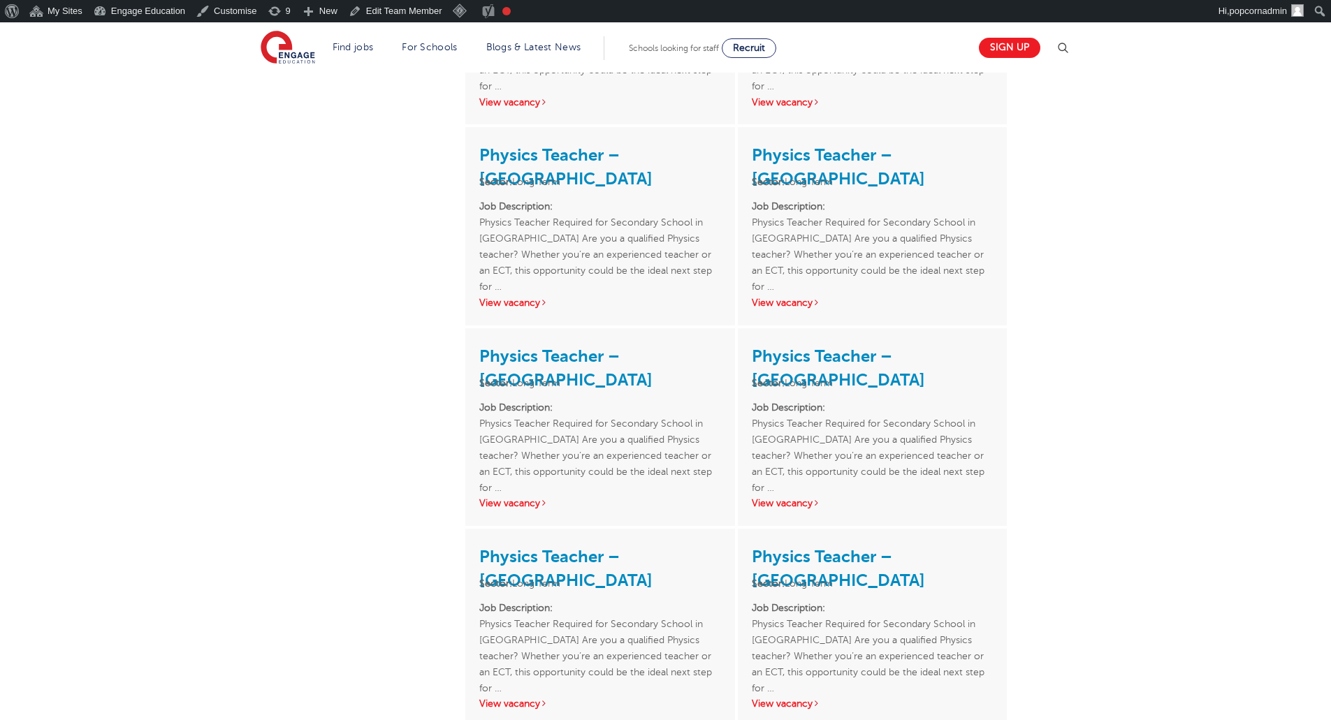
scroll to position [0, 0]
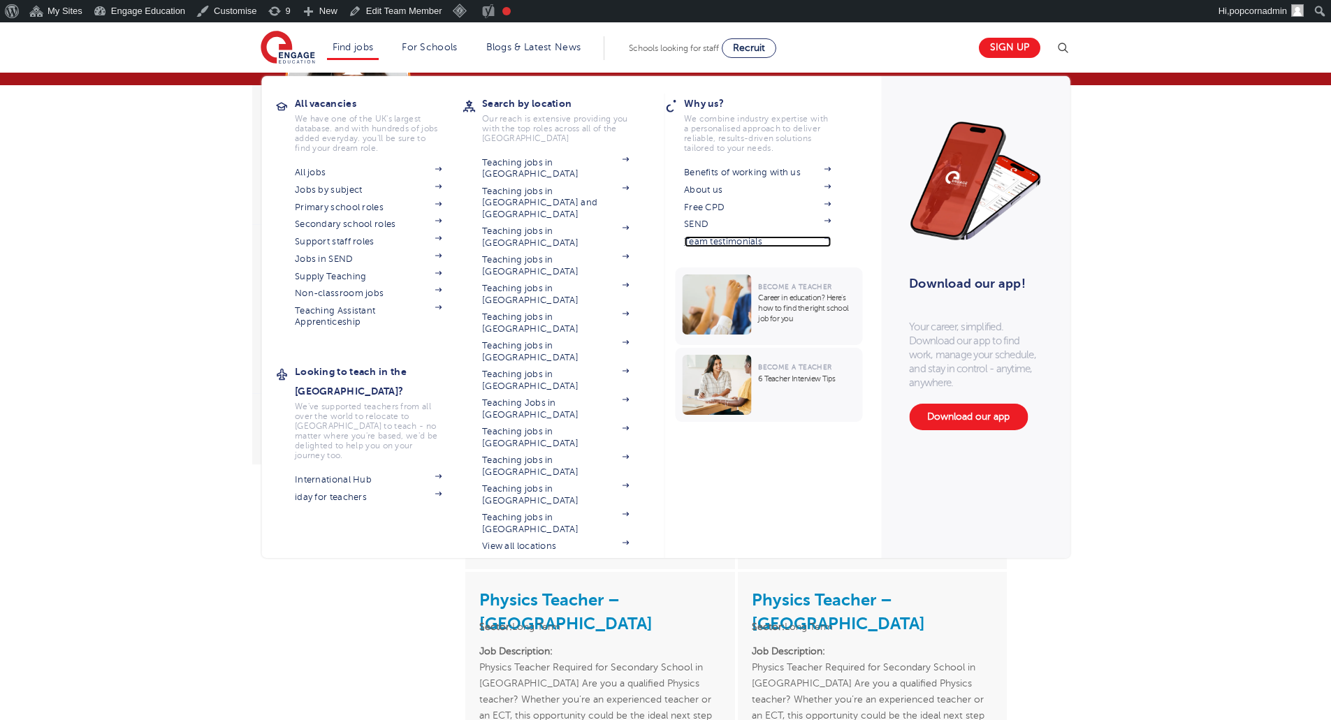
scroll to position [70, 0]
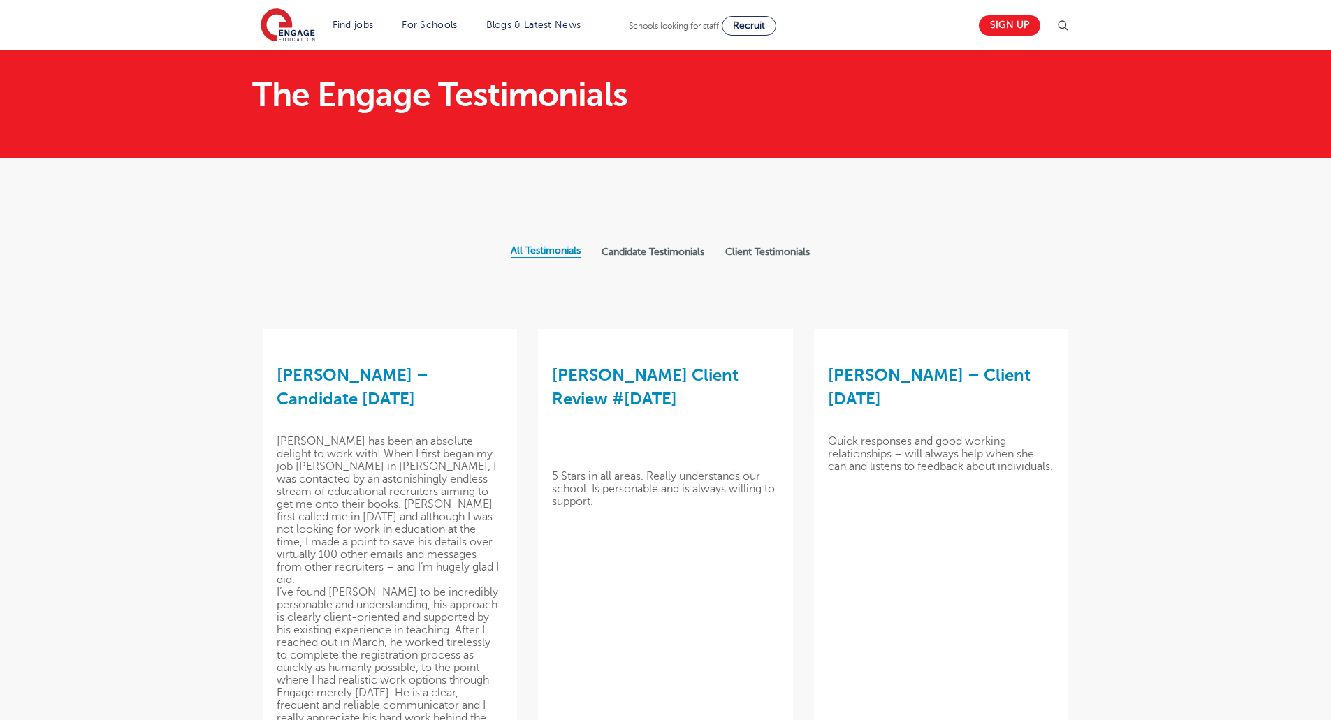
click at [624, 249] on label "Candidate Testimonials" at bounding box center [652, 252] width 103 height 13
click at [0, 0] on input "Candidate Testimonials" at bounding box center [0, 0] width 0 height 0
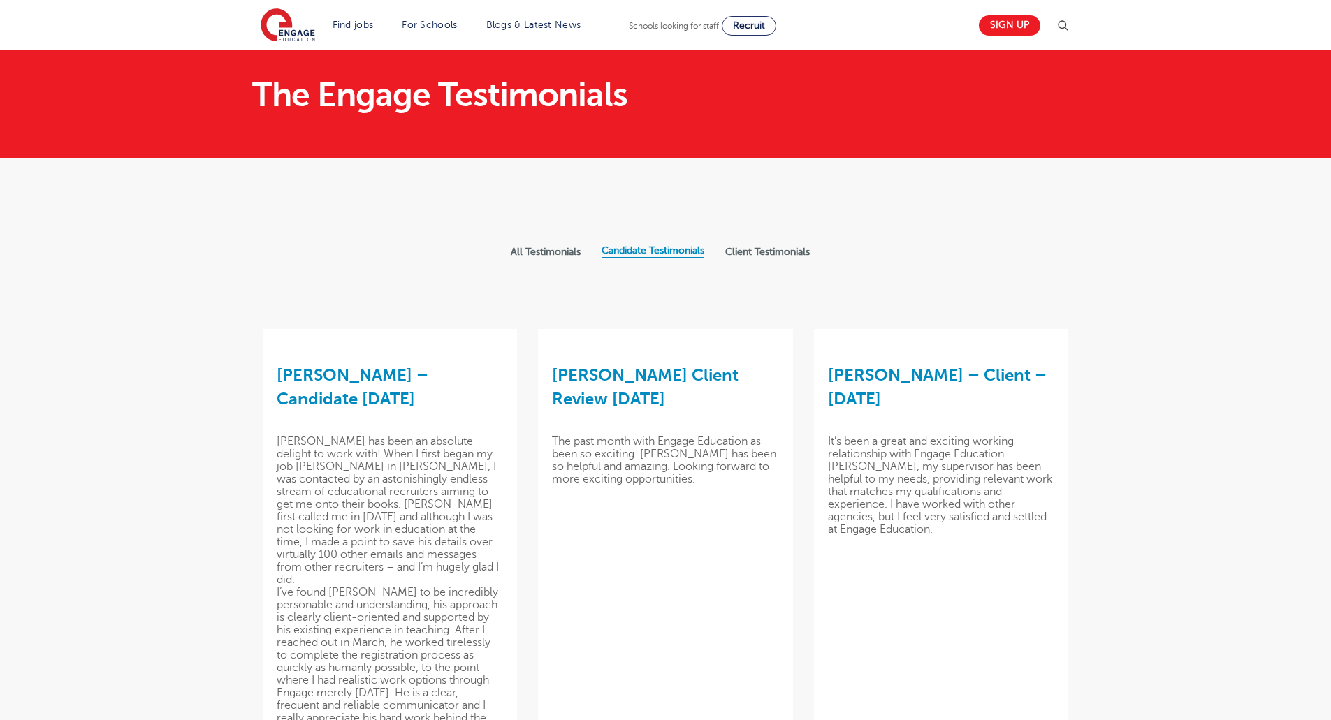
click at [767, 253] on label "Client Testimonials" at bounding box center [767, 252] width 85 height 13
click at [0, 0] on input "Client Testimonials" at bounding box center [0, 0] width 0 height 0
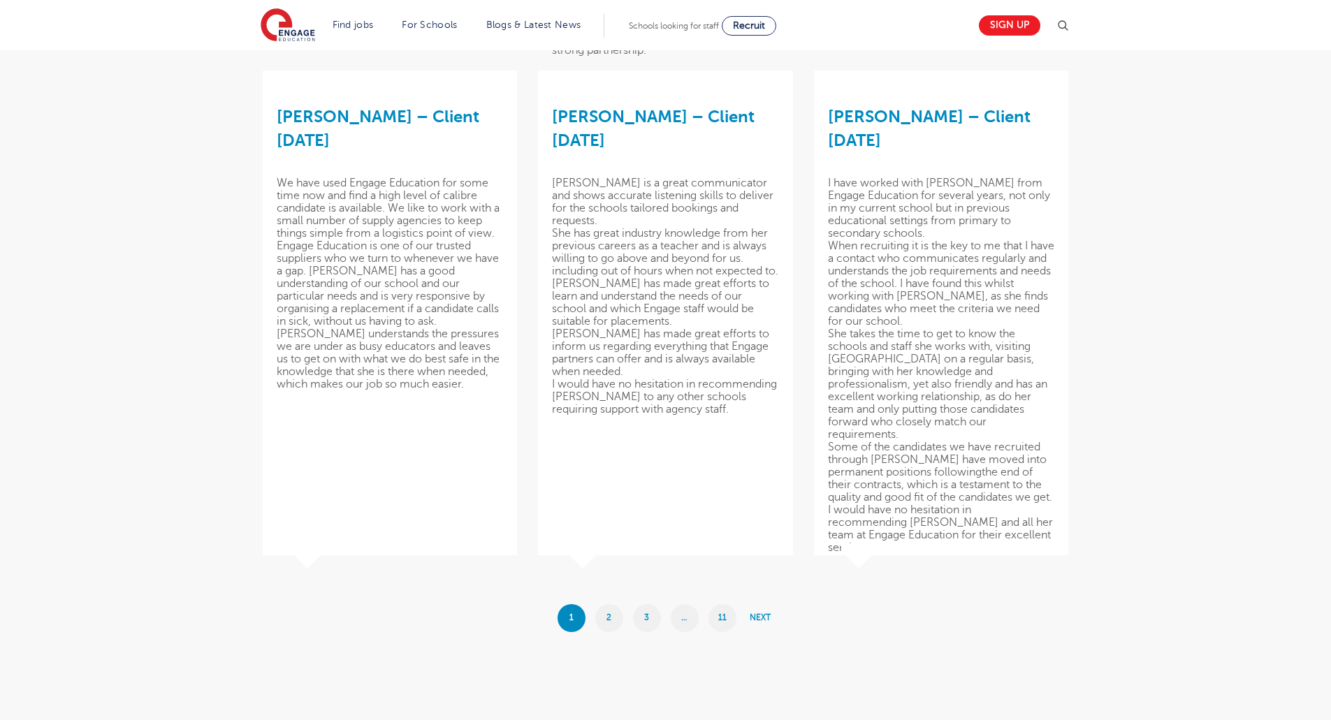
scroll to position [1327, 0]
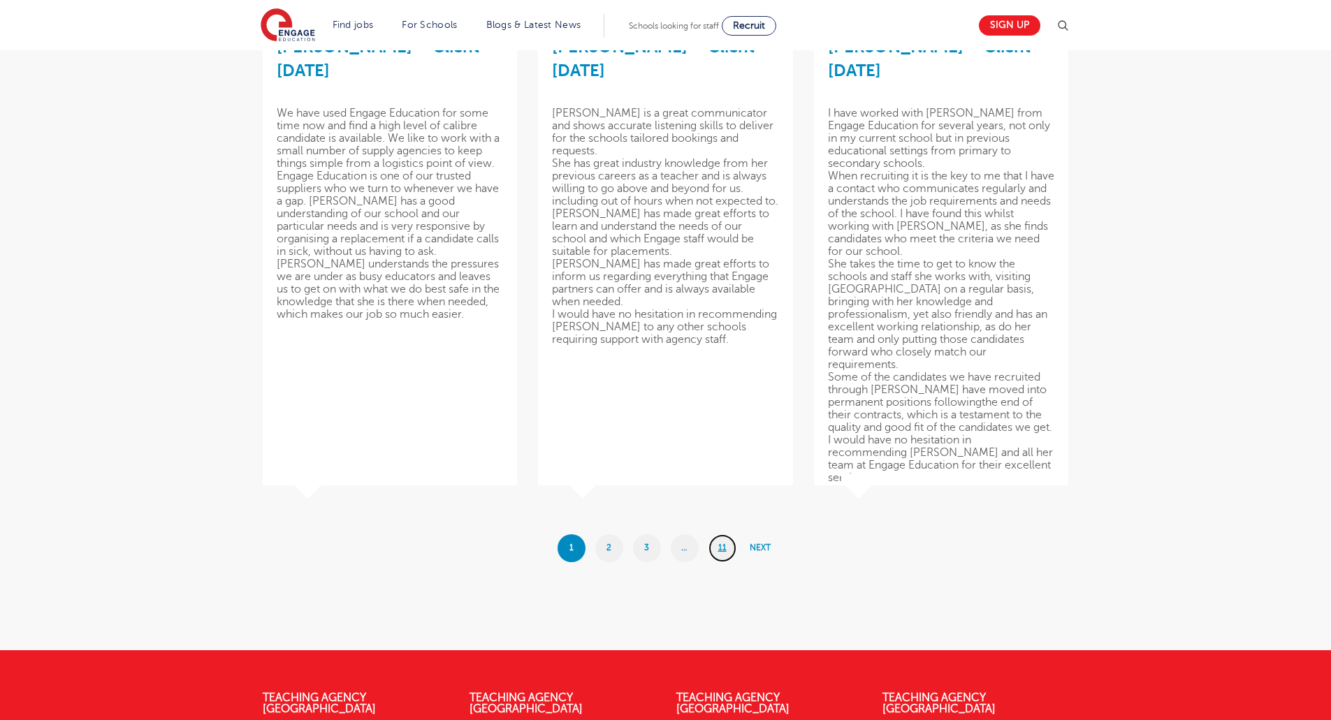
click at [719, 547] on link "11" at bounding box center [722, 548] width 28 height 28
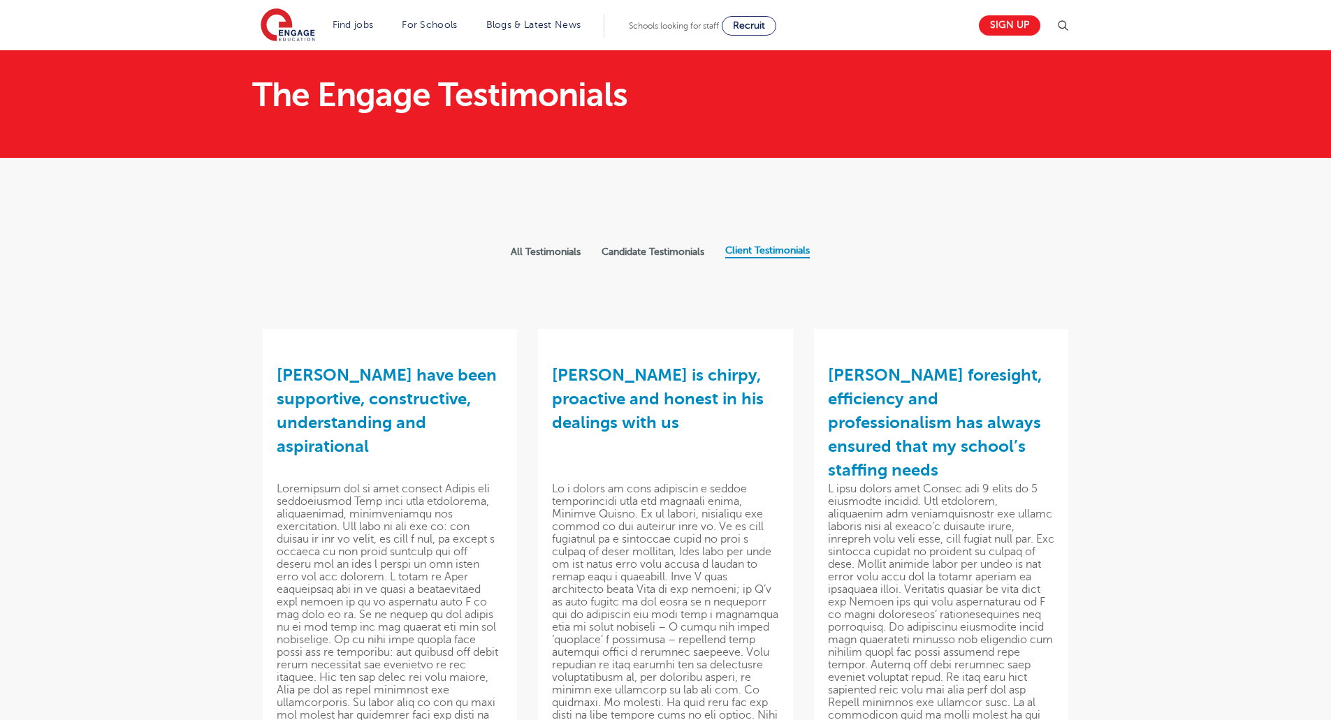
click at [645, 250] on label "Candidate Testimonials" at bounding box center [652, 252] width 103 height 13
click at [0, 0] on input "Candidate Testimonials" at bounding box center [0, 0] width 0 height 0
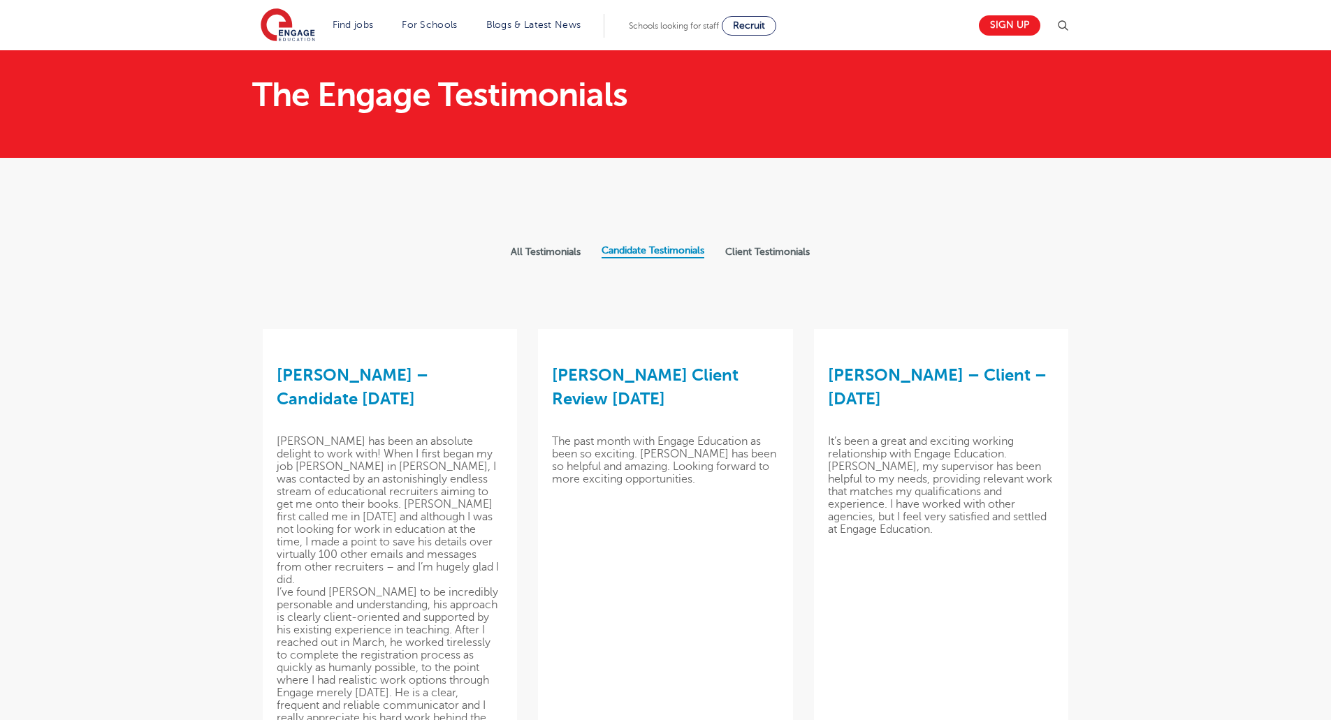
click at [532, 254] on label "All Testimonials" at bounding box center [546, 252] width 70 height 13
click at [0, 0] on input "All Testimonials" at bounding box center [0, 0] width 0 height 0
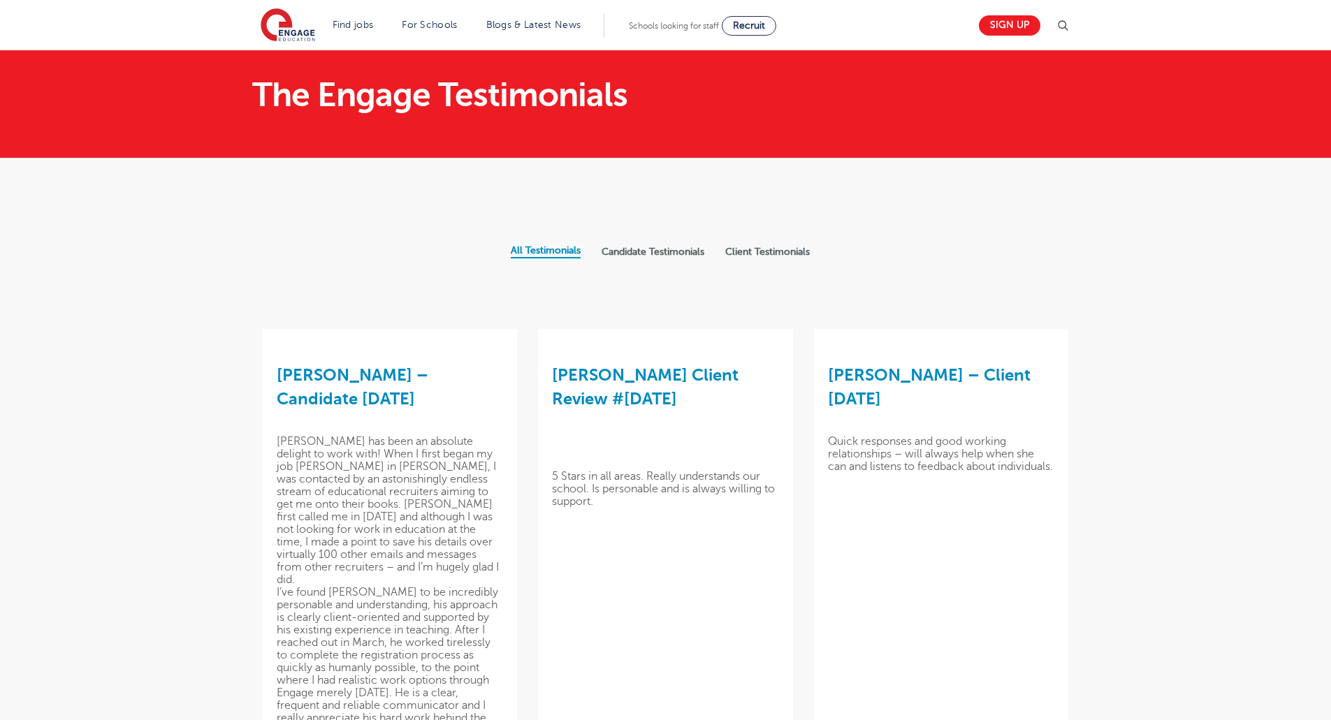
click at [742, 249] on label "Client Testimonials" at bounding box center [767, 252] width 85 height 13
click at [0, 0] on input "Client Testimonials" at bounding box center [0, 0] width 0 height 0
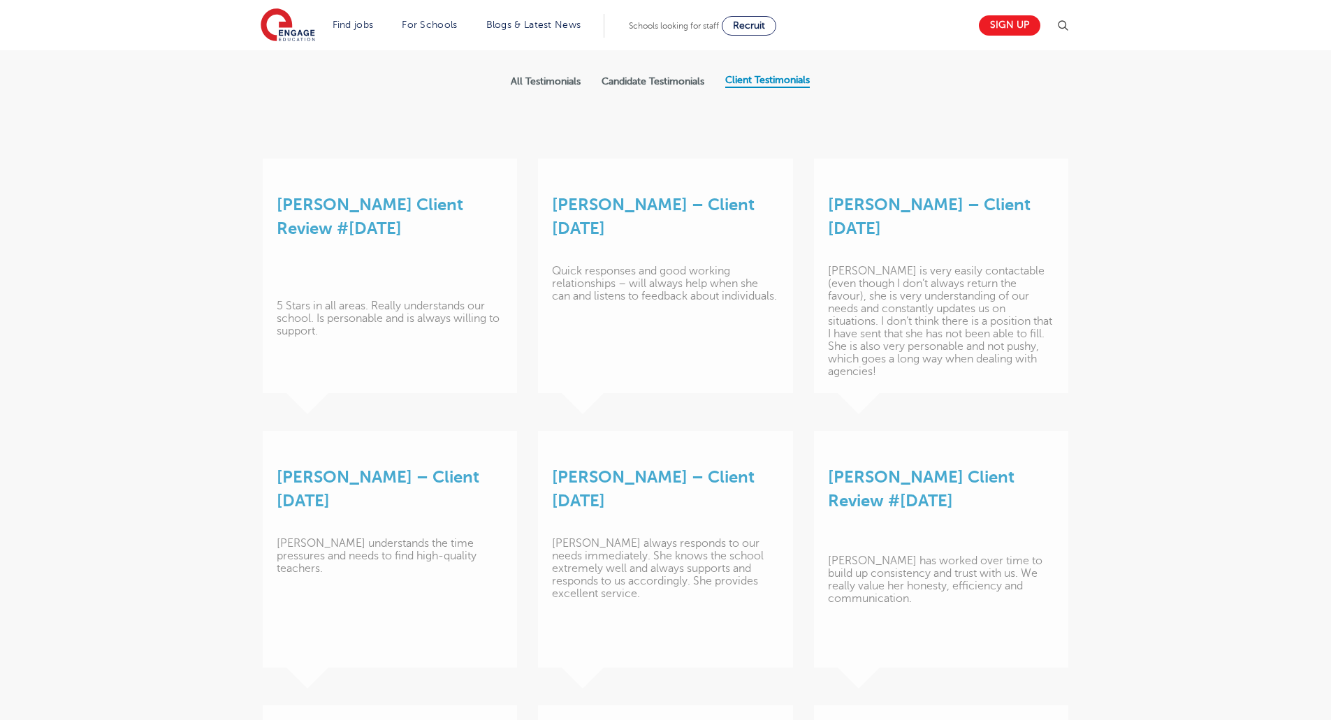
scroll to position [1603, 0]
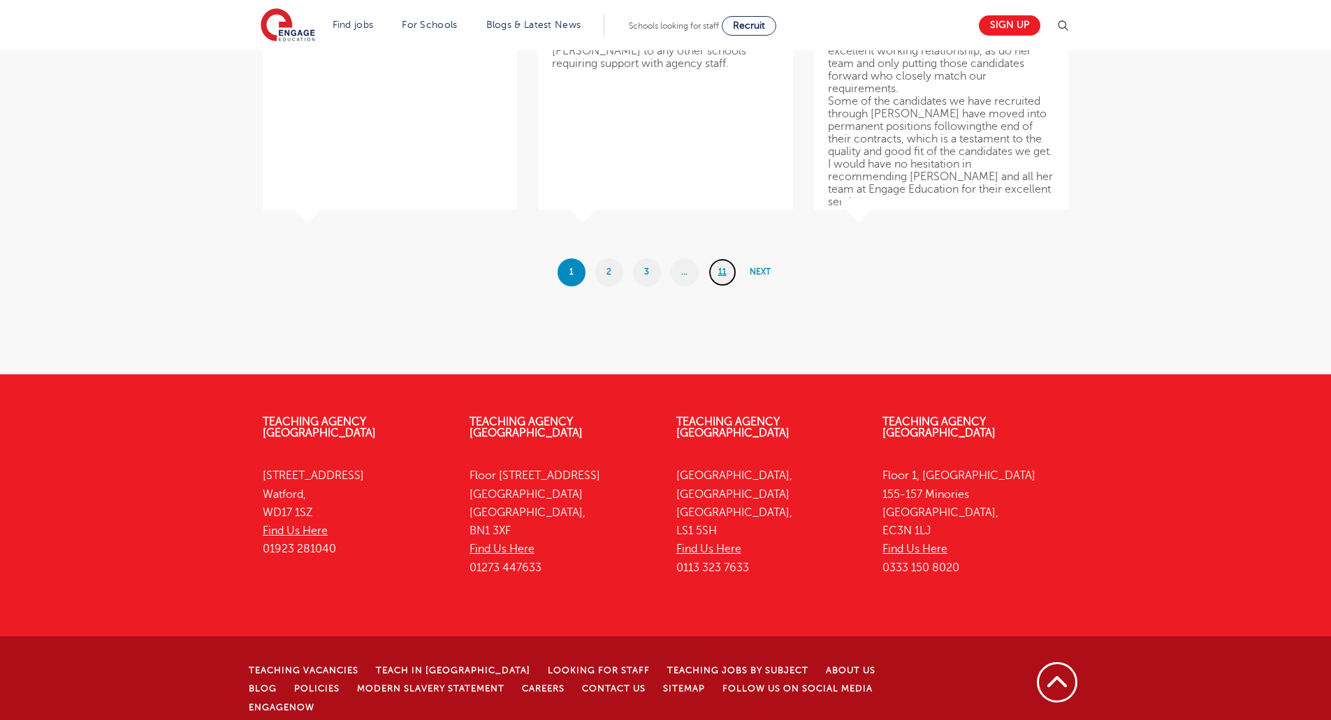
click at [724, 270] on link "11" at bounding box center [722, 272] width 28 height 28
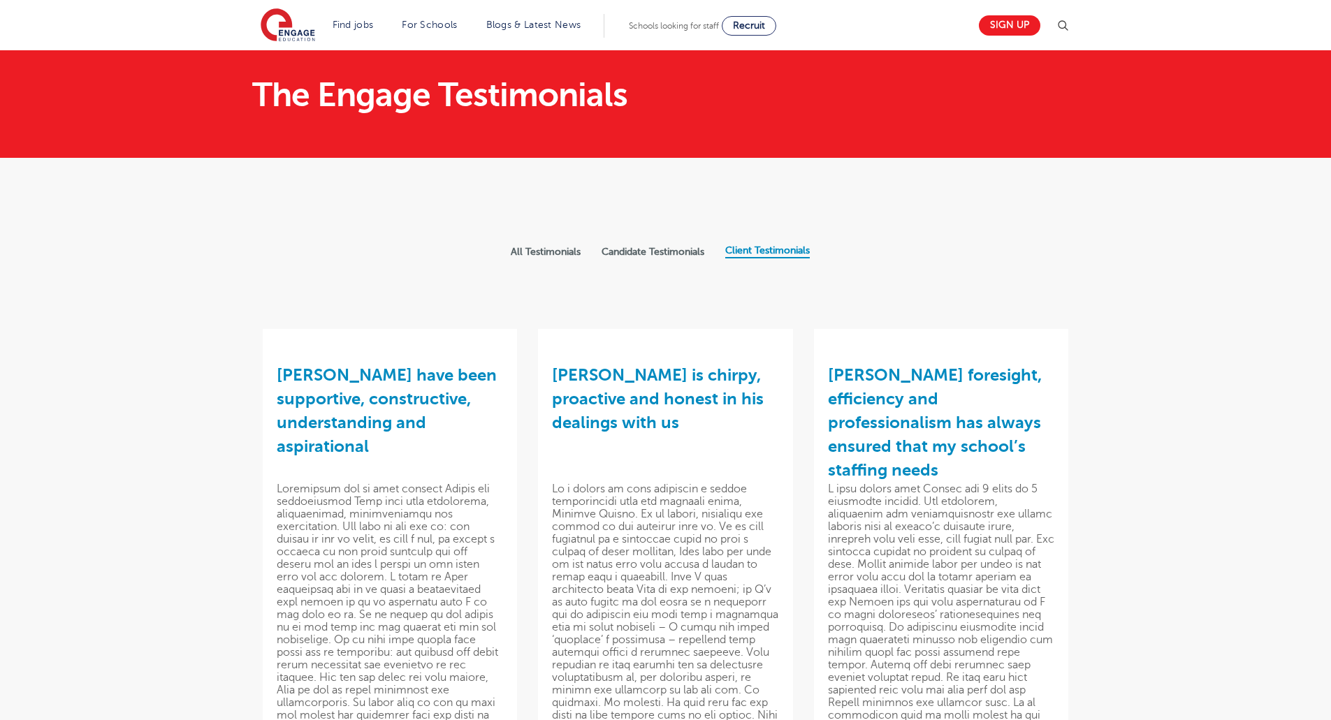
click at [551, 252] on label "All Testimonials" at bounding box center [546, 252] width 70 height 13
click at [0, 0] on input "All Testimonials" at bounding box center [0, 0] width 0 height 0
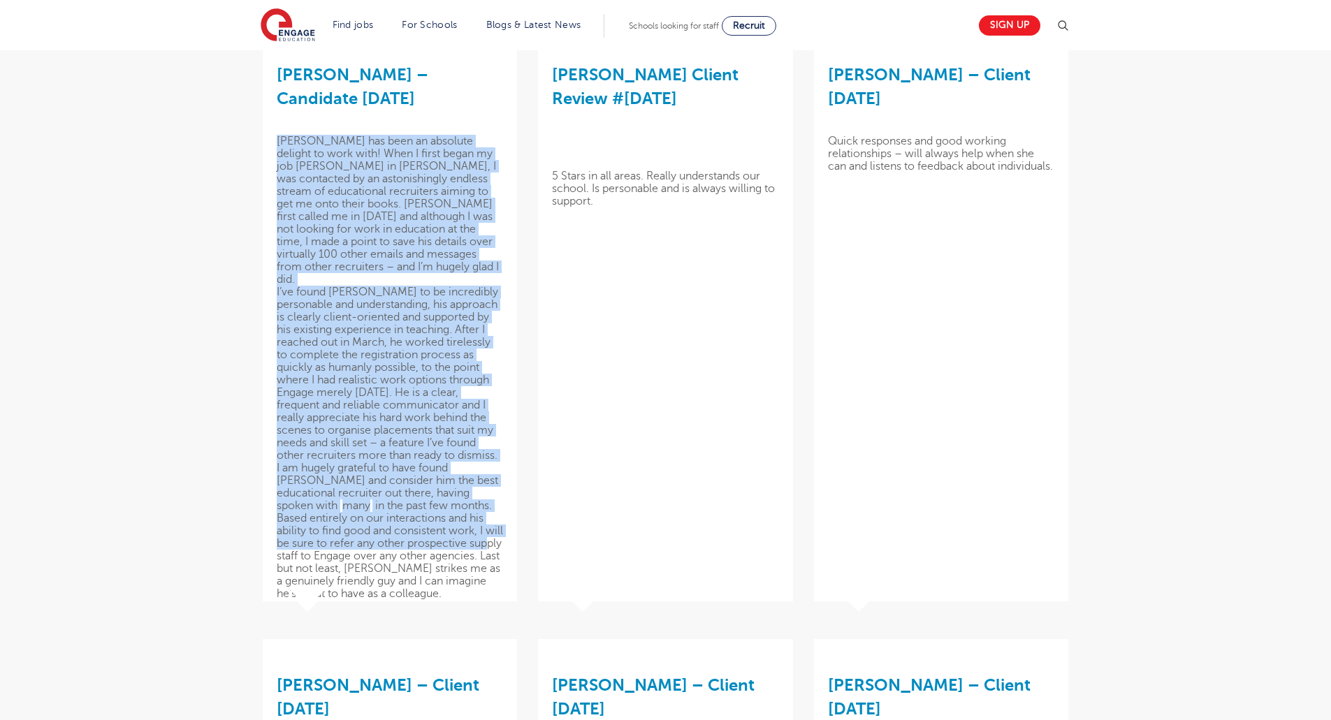
scroll to position [349, 0]
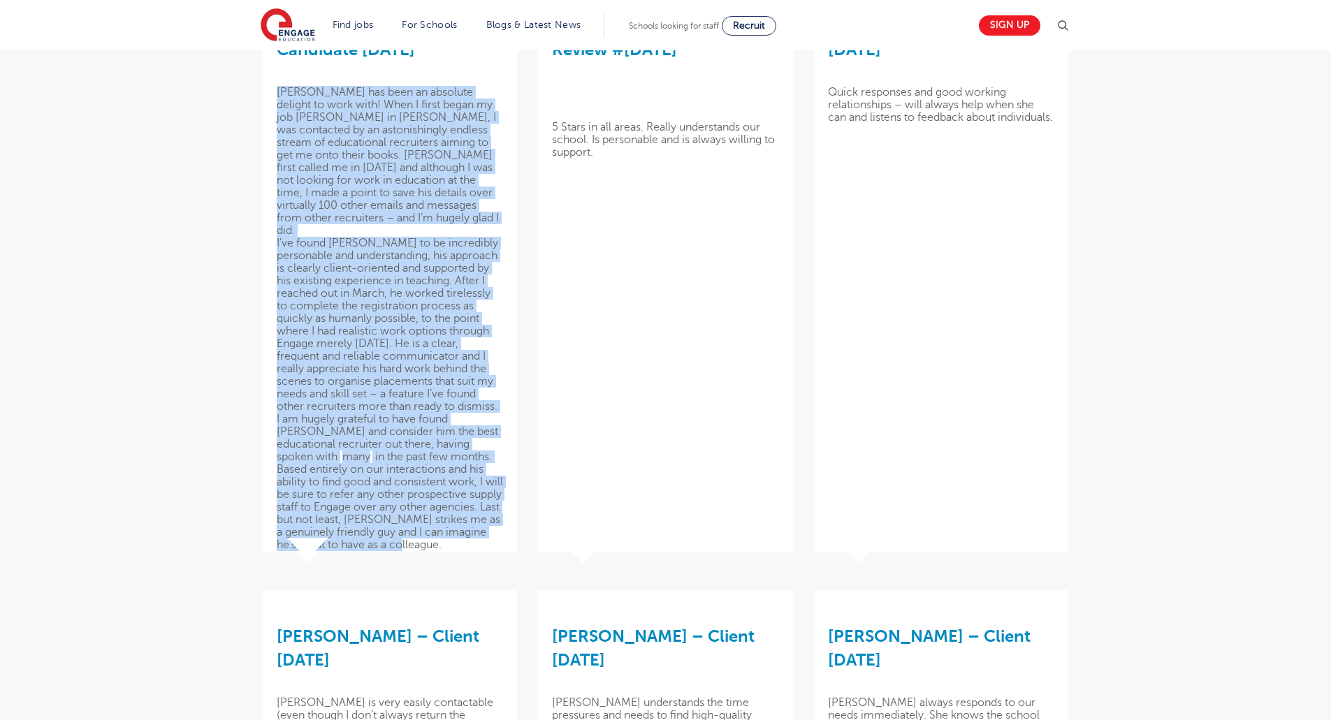
drag, startPoint x: 275, startPoint y: 231, endPoint x: 450, endPoint y: 529, distance: 346.2
click at [450, 529] on div "[PERSON_NAME] – Candidate [DATE] [PERSON_NAME] has been an absolute delight to …" at bounding box center [390, 266] width 254 height 573
click at [450, 529] on div "I am hugely grateful to have found [PERSON_NAME] and consider him the best educ…" at bounding box center [390, 482] width 226 height 138
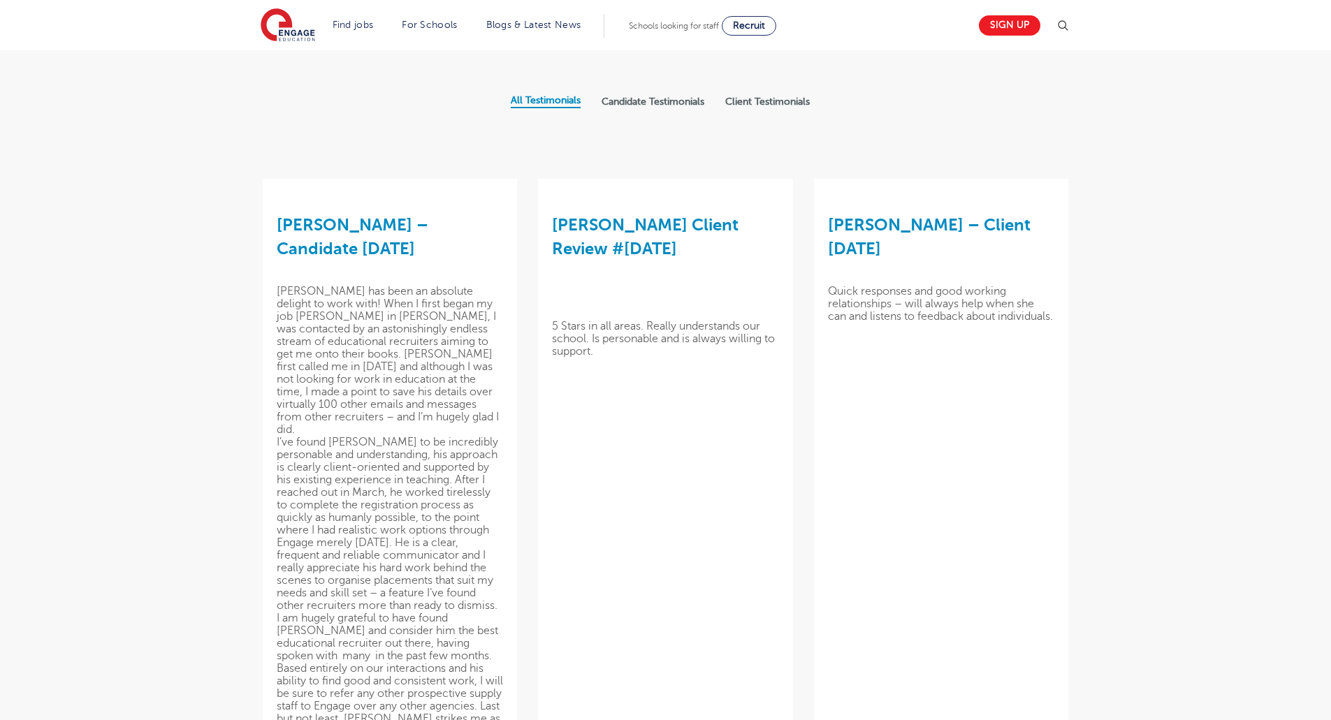
scroll to position [140, 0]
